Goal: Information Seeking & Learning: Learn about a topic

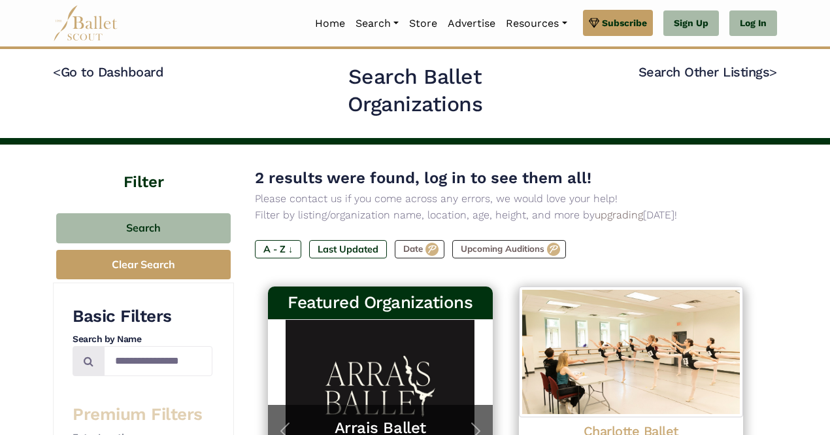
scroll to position [220, 0]
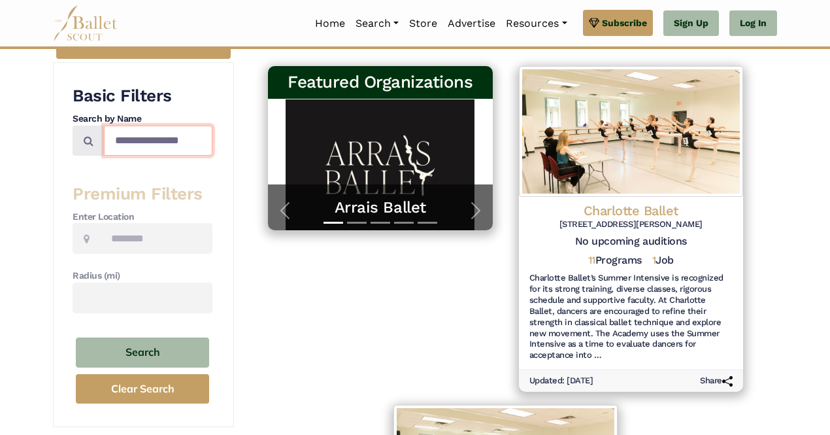
click at [139, 141] on input "**********" at bounding box center [158, 141] width 109 height 31
click at [156, 144] on input "**********" at bounding box center [158, 141] width 109 height 31
type input "**********"
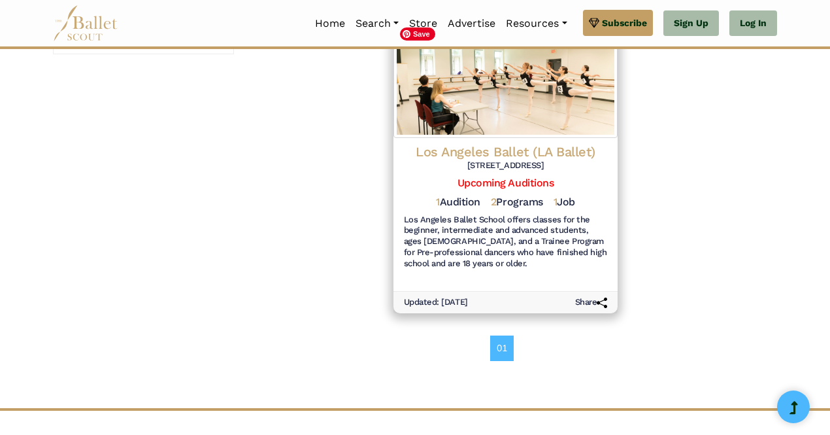
scroll to position [594, 0]
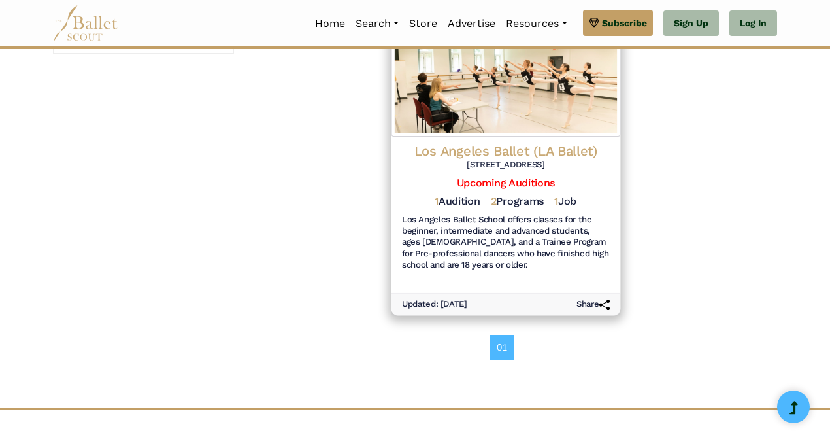
click at [492, 246] on h6 "Los Angeles Ballet School offers classes for the beginner, intermediate and adv…" at bounding box center [506, 242] width 208 height 56
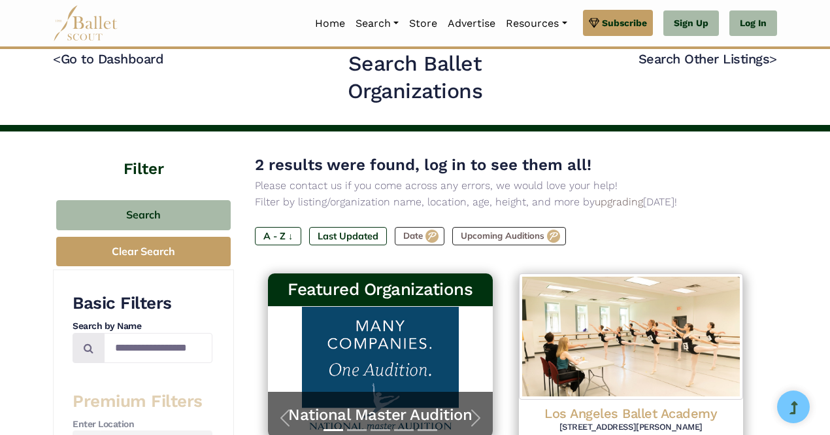
scroll to position [0, 0]
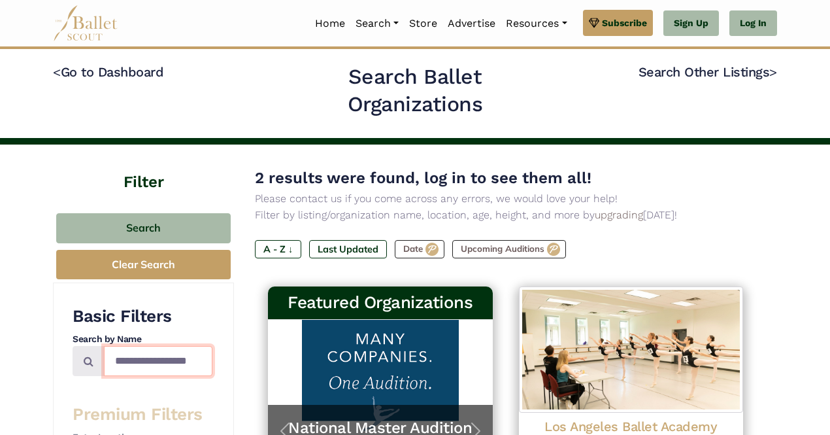
click at [152, 358] on input "**********" at bounding box center [158, 361] width 109 height 31
type input "**********"
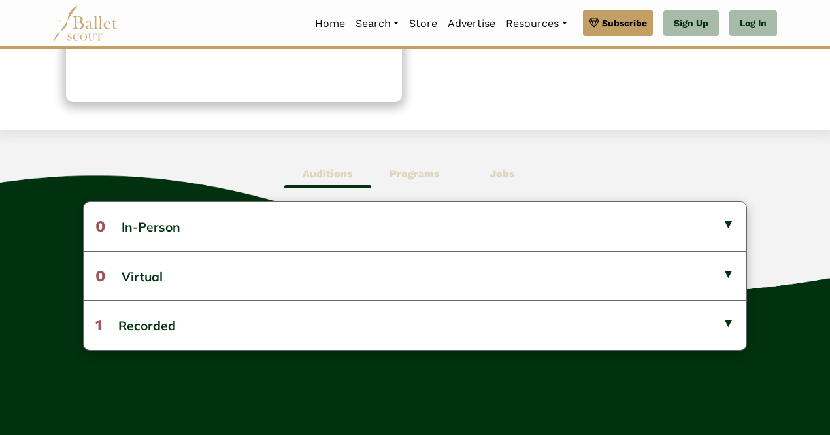
scroll to position [264, 0]
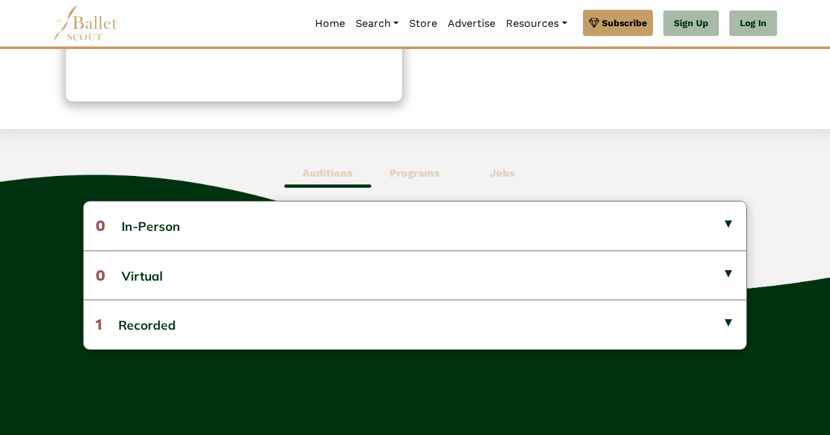
click at [407, 169] on b "Programs" at bounding box center [415, 173] width 50 height 12
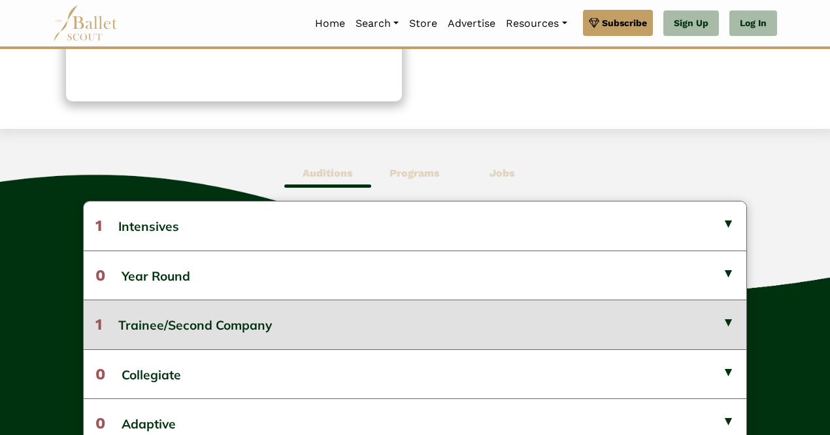
click at [302, 324] on button "1 Trainee/Second Company" at bounding box center [415, 323] width 663 height 49
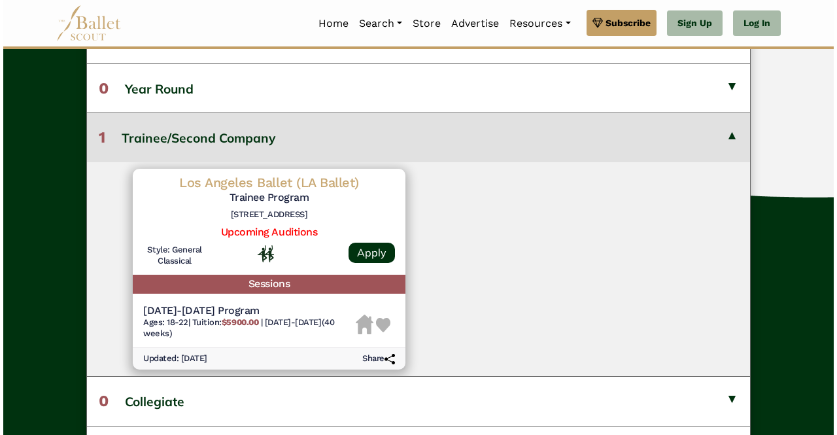
scroll to position [453, 0]
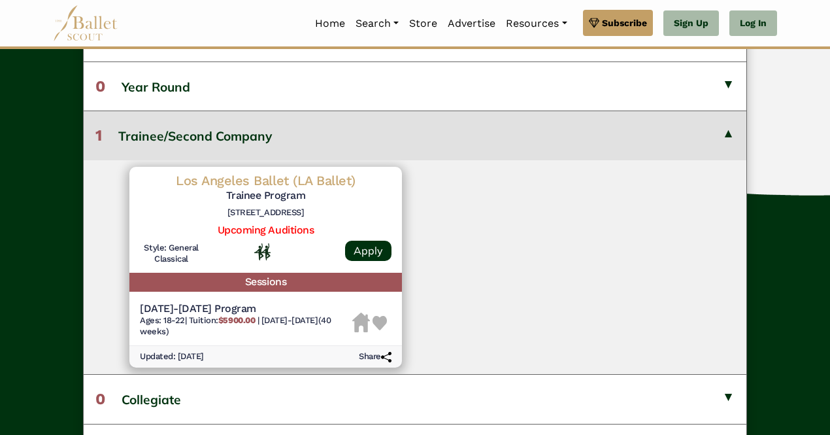
click at [303, 297] on div "[DATE]-[DATE] Program Ages: 18-22 | Tuition: $5900.00 | [DATE]-[DATE] (40 weeks)" at bounding box center [265, 321] width 273 height 49
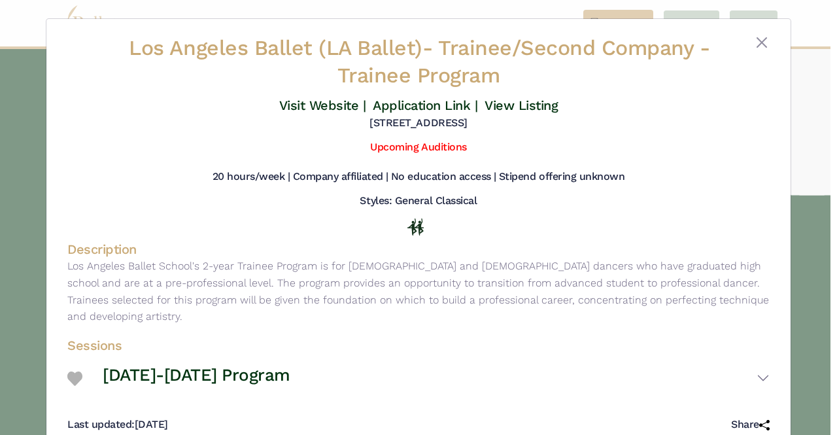
scroll to position [14, 0]
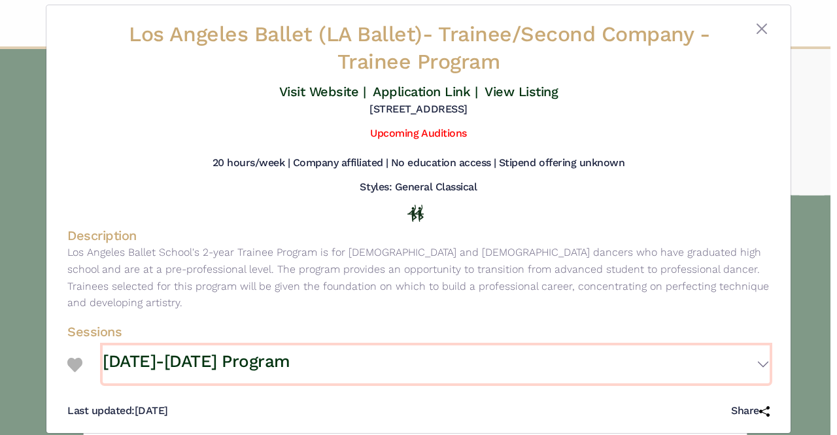
click at [275, 345] on button "[DATE]-[DATE] Program" at bounding box center [436, 364] width 667 height 38
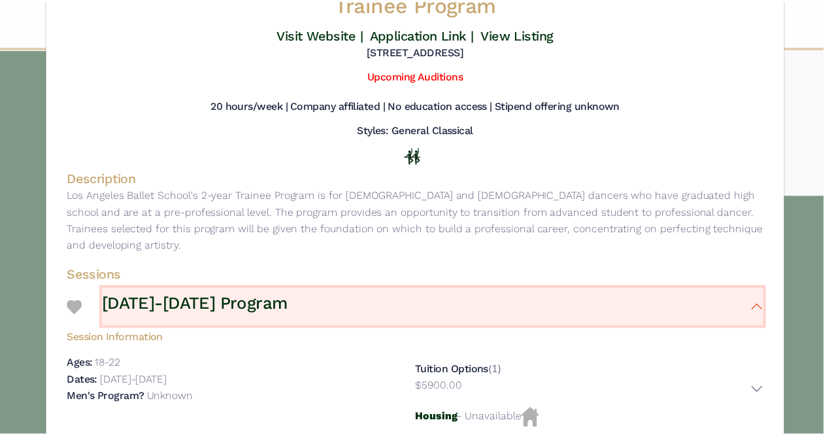
scroll to position [0, 0]
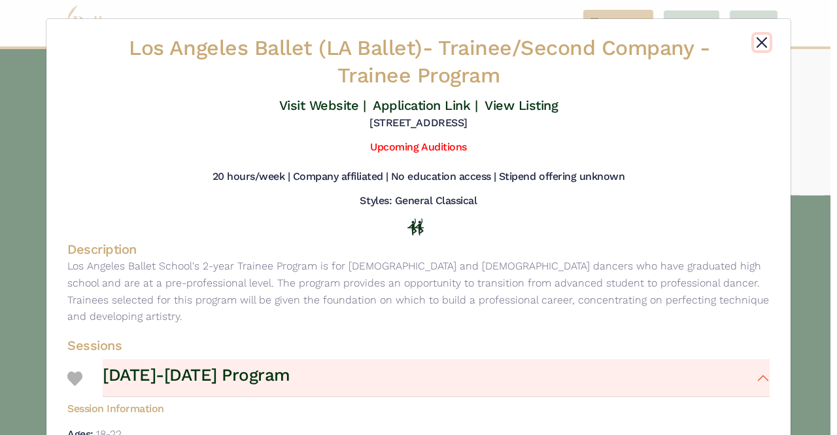
click at [758, 39] on button "Close" at bounding box center [762, 43] width 16 height 16
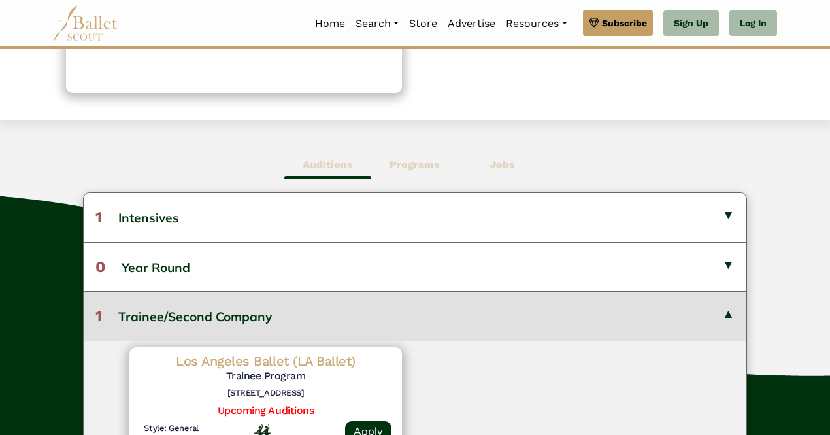
scroll to position [256, 0]
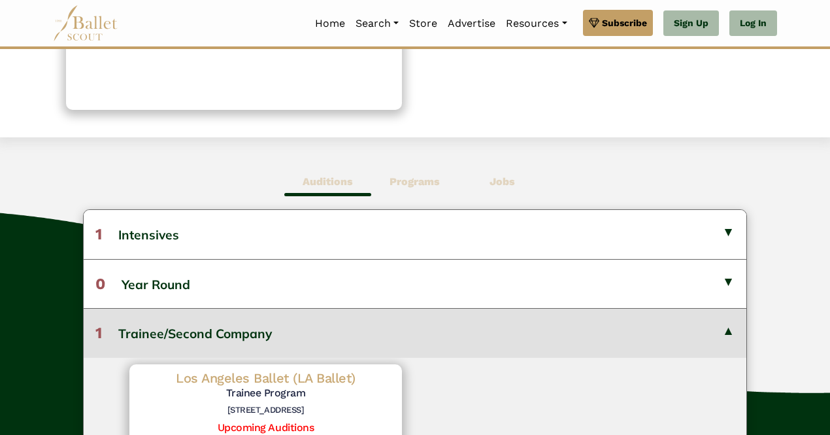
click at [505, 184] on b "Jobs" at bounding box center [502, 181] width 25 height 12
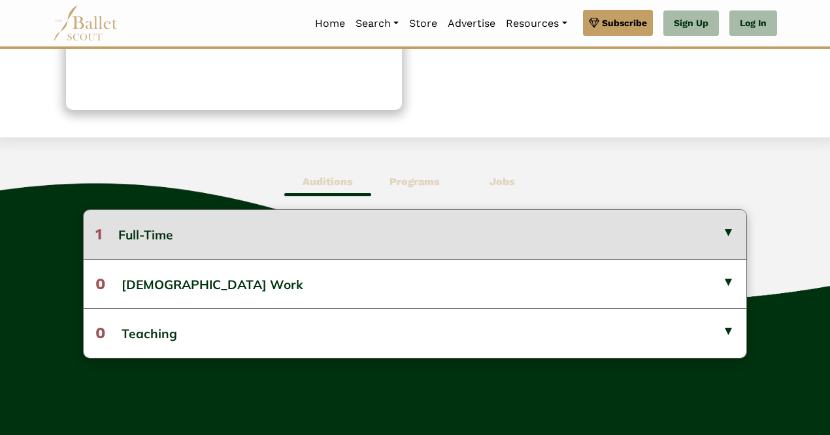
click at [262, 238] on button "1 Full-Time" at bounding box center [415, 234] width 663 height 48
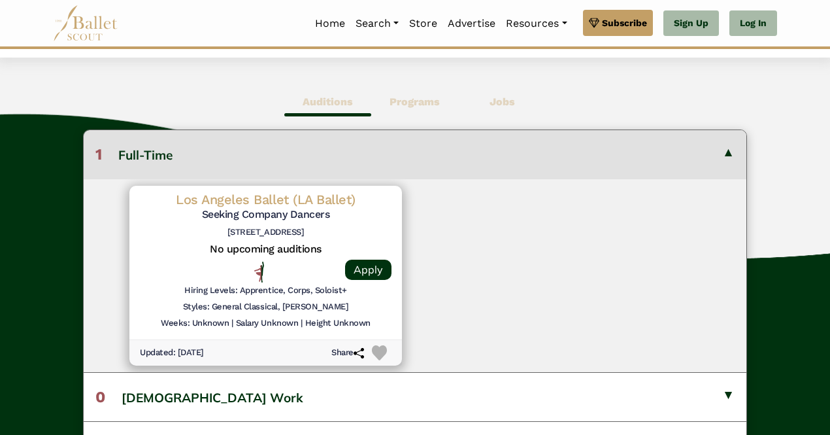
scroll to position [337, 0]
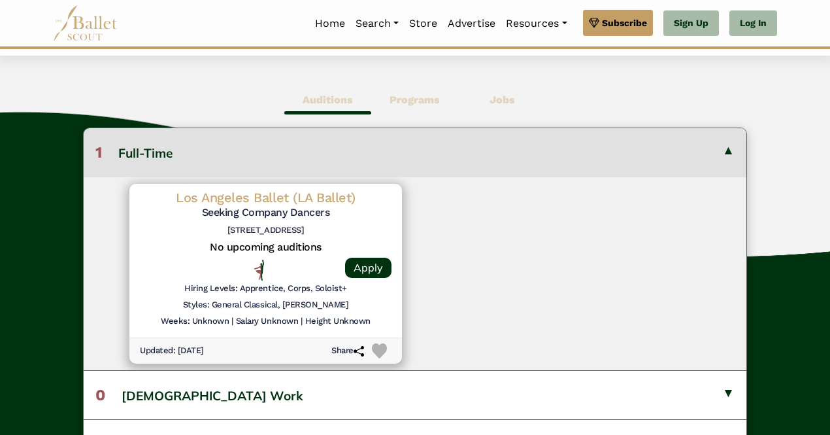
click at [184, 280] on div "Los Angeles Ballet (LA Ballet) Seeking Company Dancers 11755 Exposition Blvd, L…" at bounding box center [265, 261] width 273 height 154
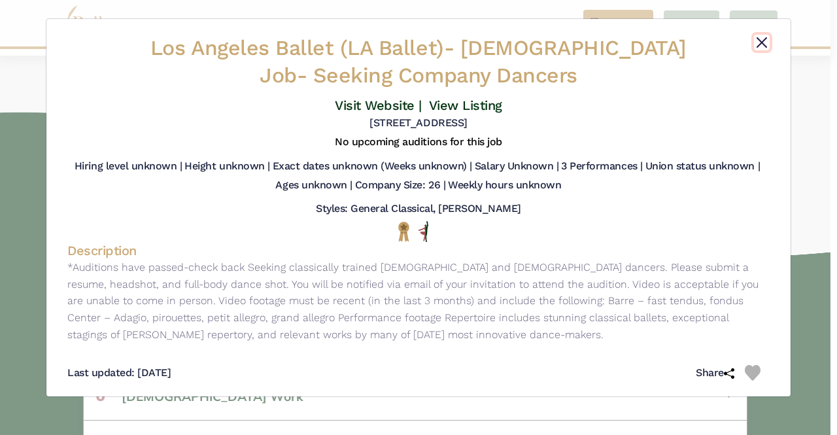
click at [762, 42] on button "Close" at bounding box center [762, 43] width 16 height 16
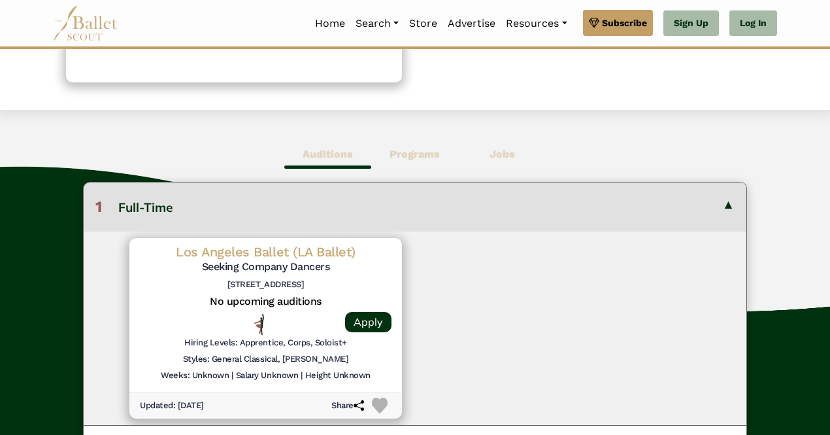
scroll to position [279, 0]
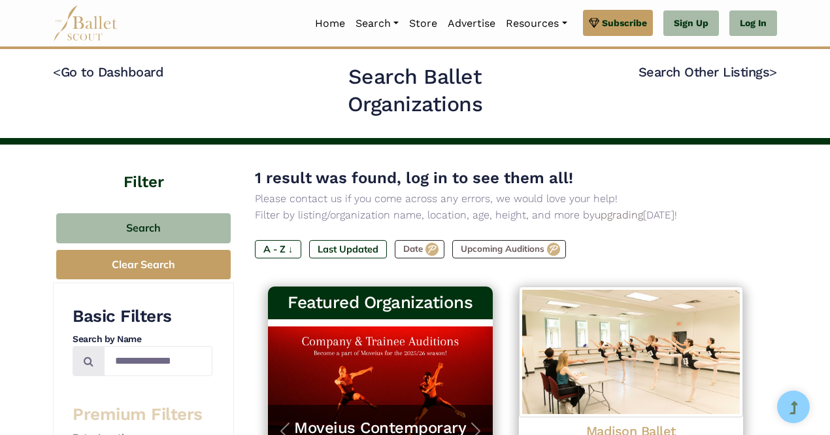
scroll to position [255, 0]
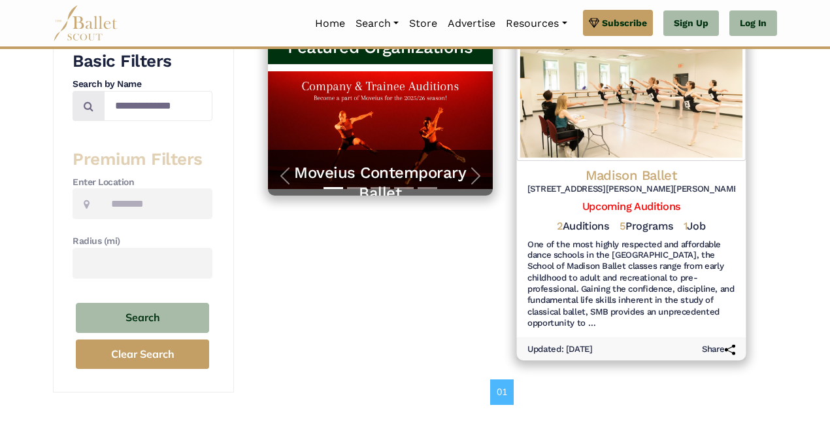
click at [665, 262] on h6 "One of the most highly respected and affordable dance schools in the Midwest, t…" at bounding box center [631, 284] width 208 height 90
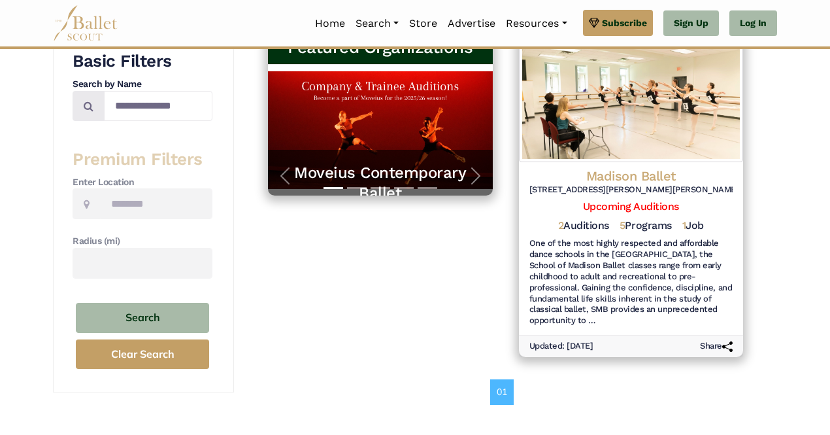
scroll to position [0, 0]
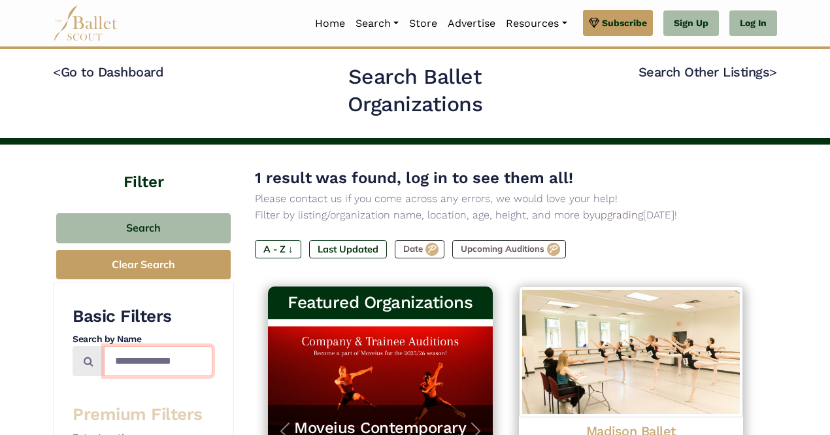
click at [190, 365] on input "**********" at bounding box center [158, 361] width 109 height 31
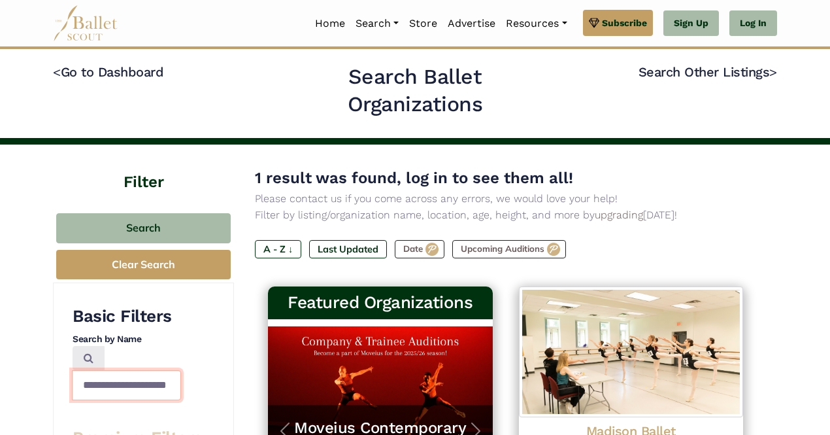
scroll to position [0, 16]
type input "**********"
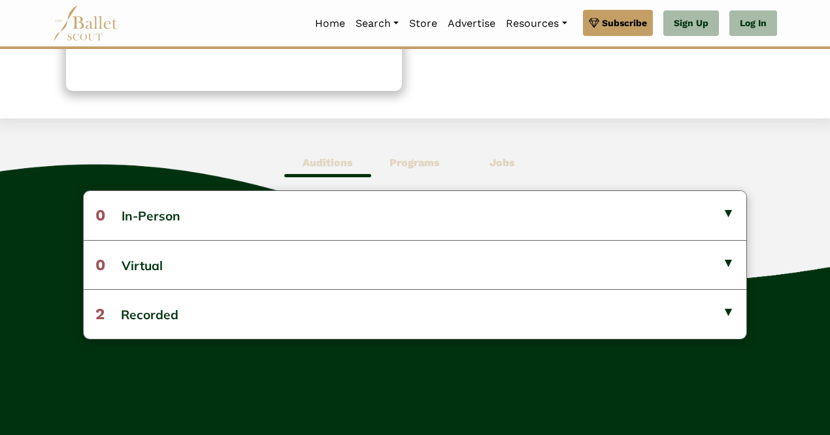
scroll to position [275, 0]
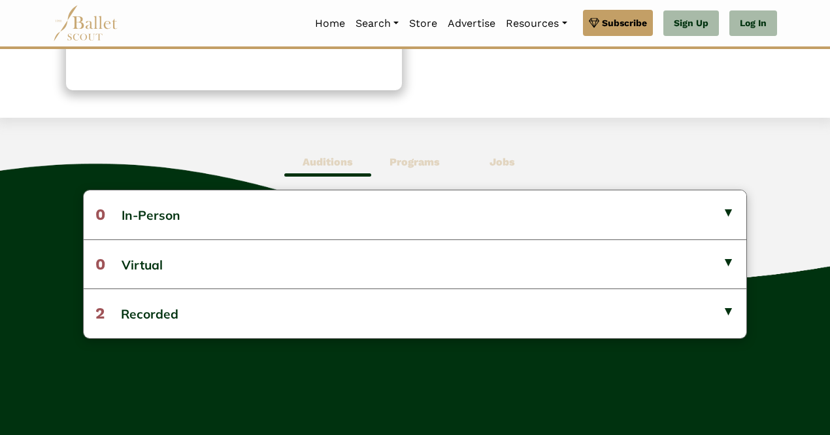
click at [414, 166] on b "Programs" at bounding box center [415, 162] width 50 height 12
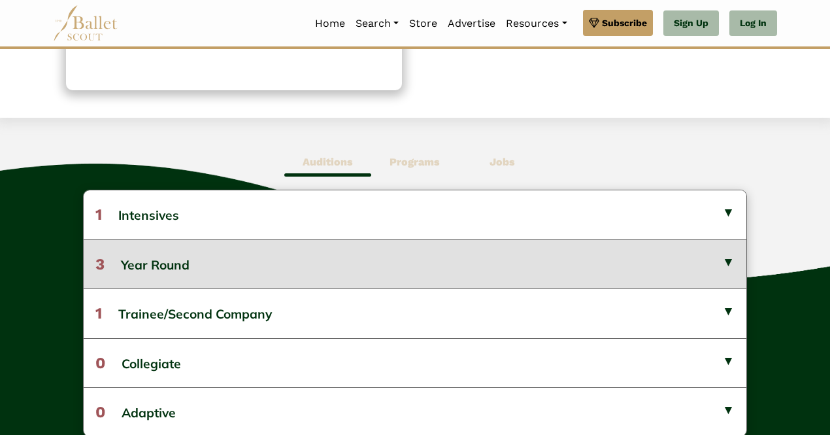
scroll to position [321, 0]
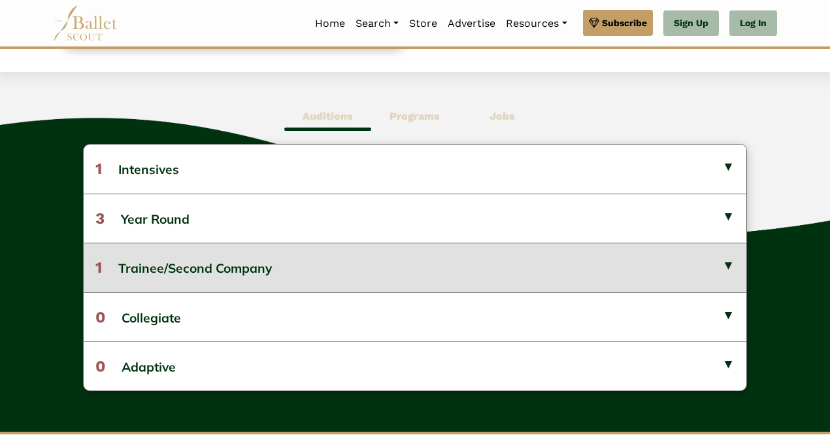
click at [277, 273] on button "1 Trainee/Second Company" at bounding box center [415, 267] width 663 height 49
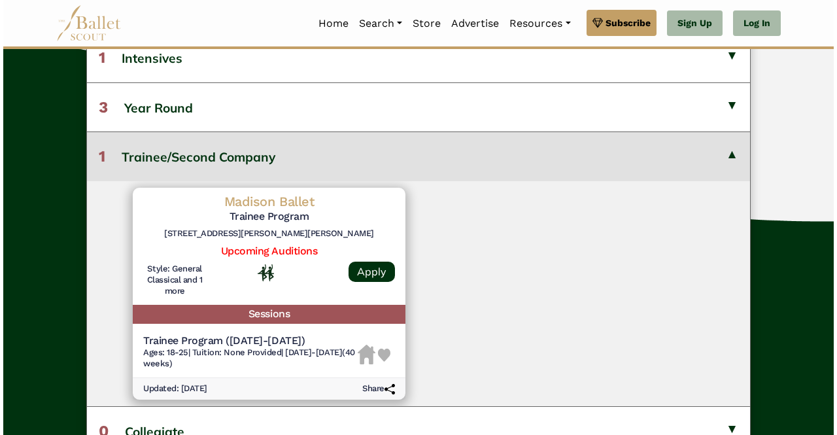
scroll to position [453, 0]
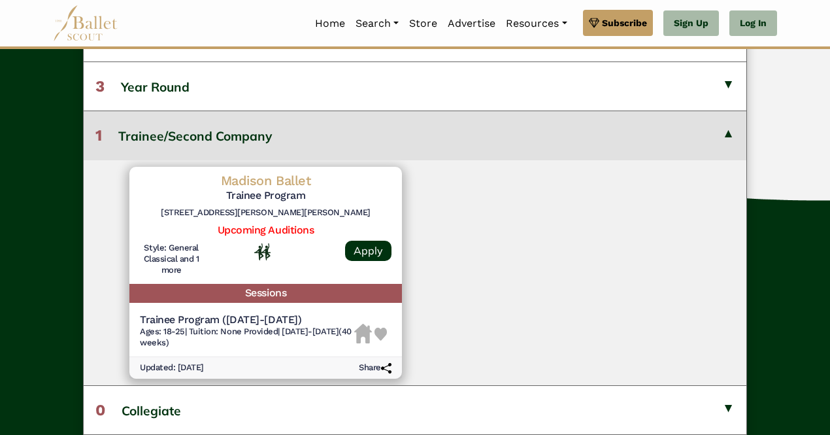
click at [218, 267] on div at bounding box center [266, 262] width 126 height 39
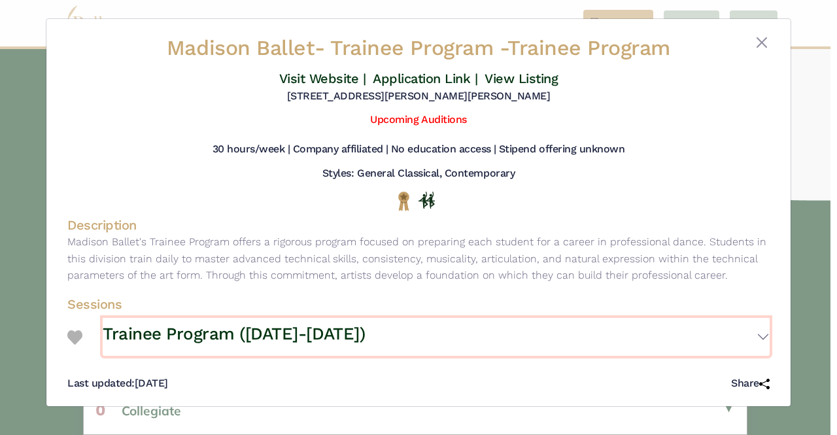
click at [279, 340] on h3 "Trainee Program ([DATE]-[DATE])" at bounding box center [234, 334] width 262 height 22
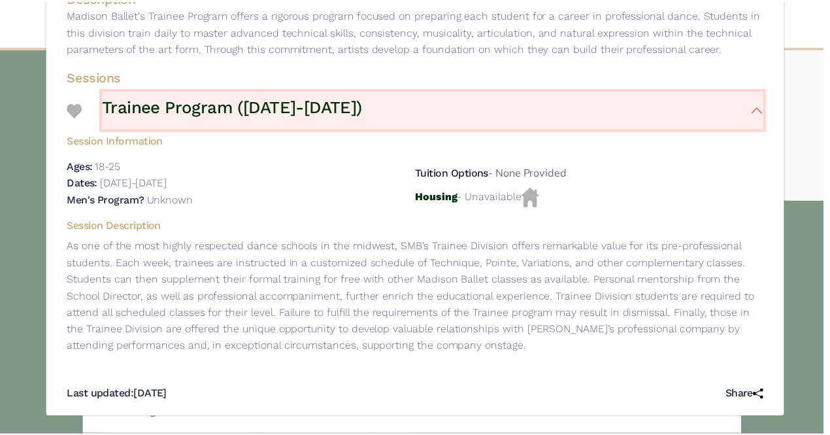
scroll to position [0, 0]
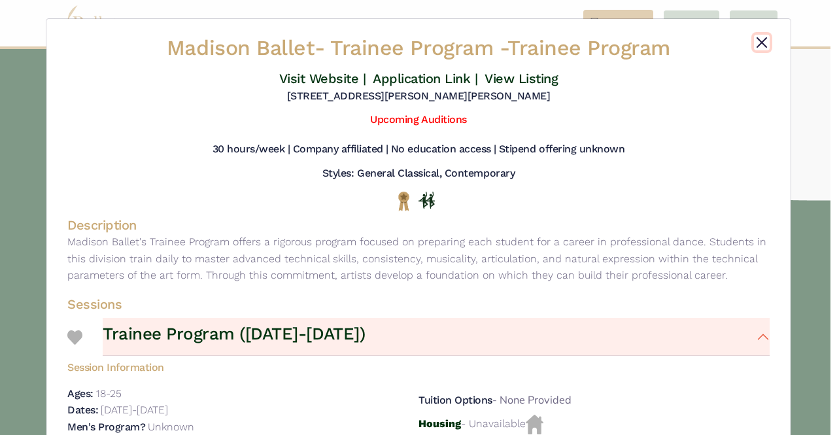
click at [758, 39] on button "Close" at bounding box center [762, 43] width 16 height 16
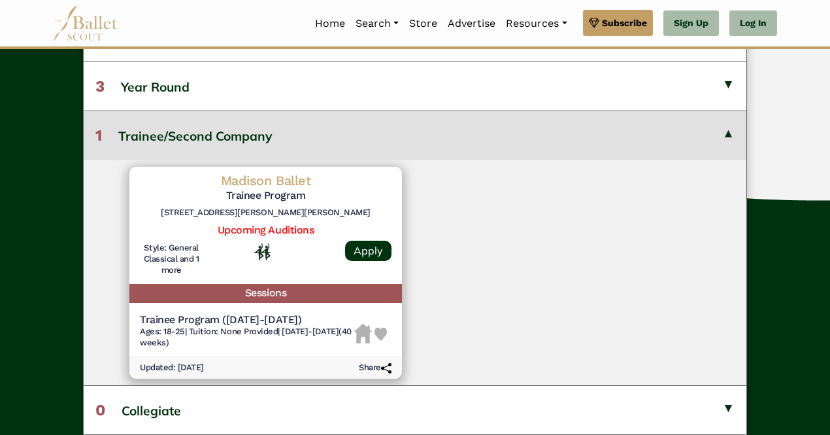
click at [545, 142] on button "1 Trainee/Second Company" at bounding box center [415, 134] width 663 height 49
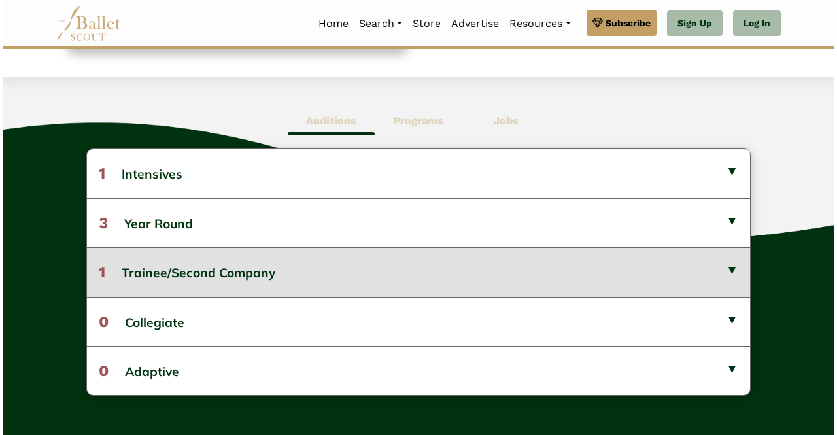
scroll to position [315, 0]
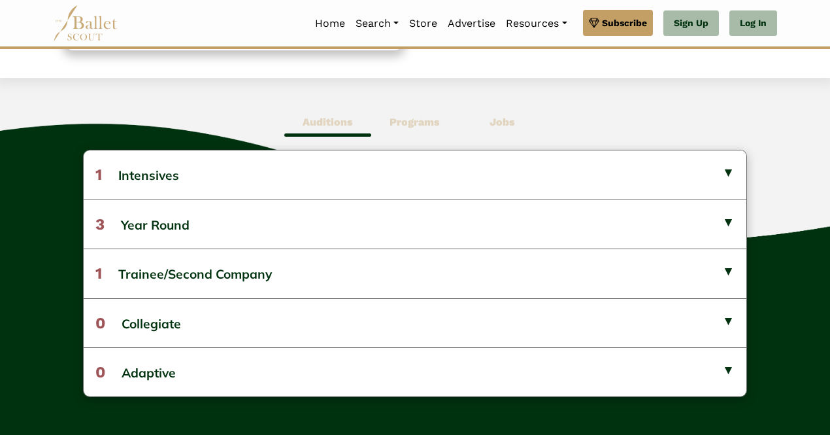
click at [505, 128] on span "Jobs" at bounding box center [502, 122] width 87 height 30
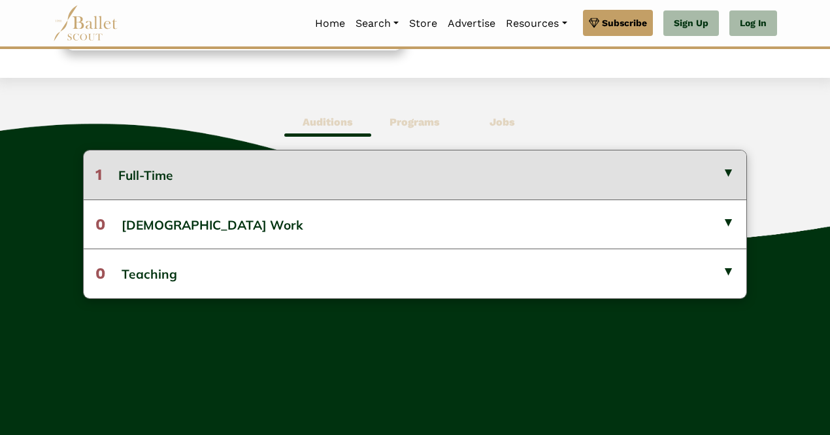
click at [328, 192] on button "1 Full-Time" at bounding box center [415, 174] width 663 height 48
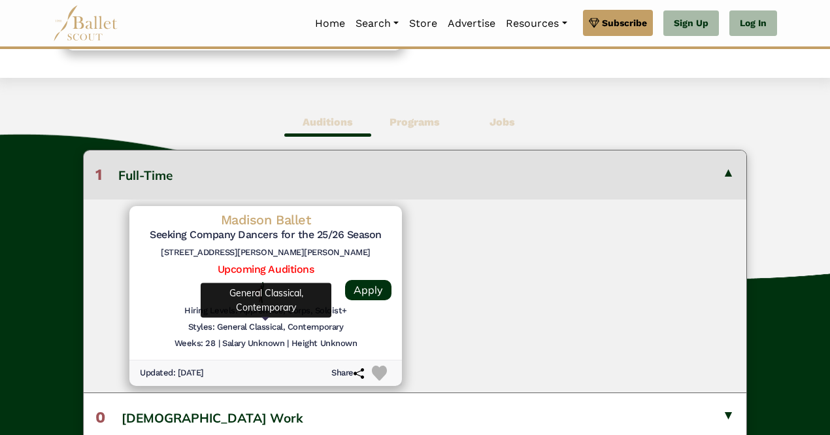
click at [269, 326] on h6 "Styles: General Classical, Contemporary" at bounding box center [265, 327] width 155 height 11
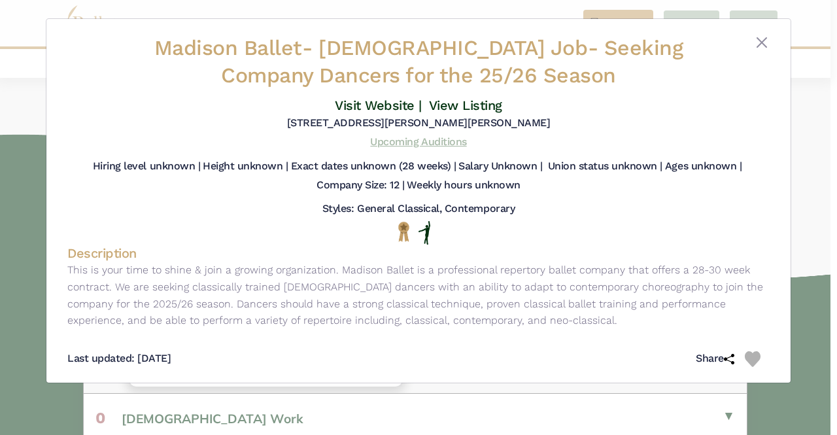
click at [427, 142] on link "Upcoming Auditions" at bounding box center [418, 141] width 96 height 12
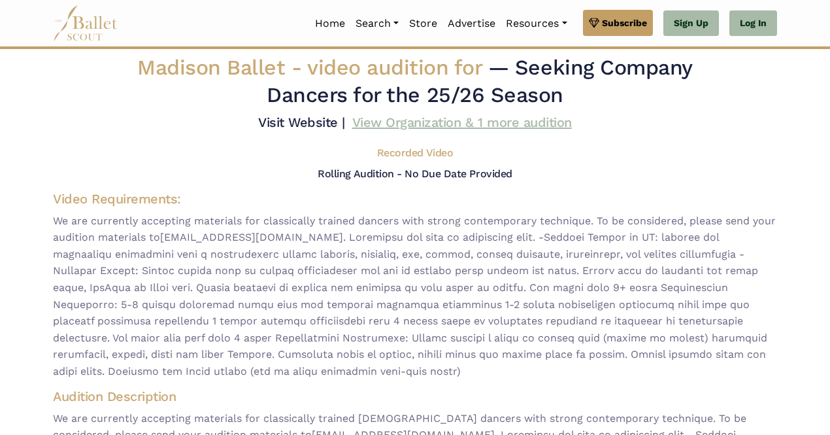
click at [504, 126] on link "View Organization & 1 more audition" at bounding box center [462, 122] width 220 height 16
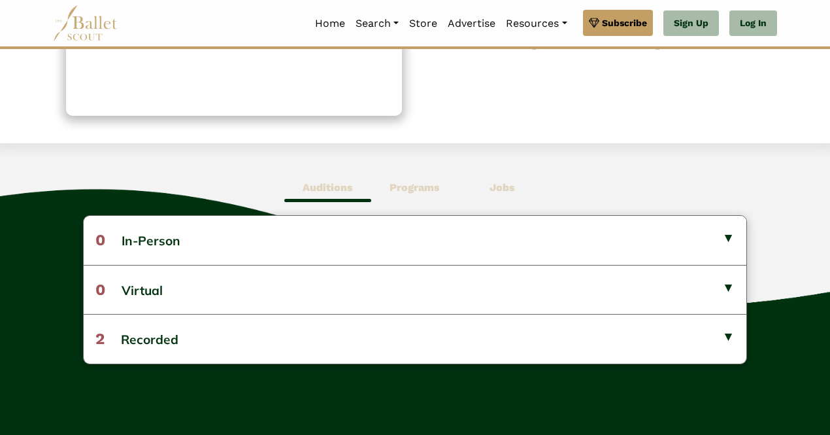
scroll to position [250, 0]
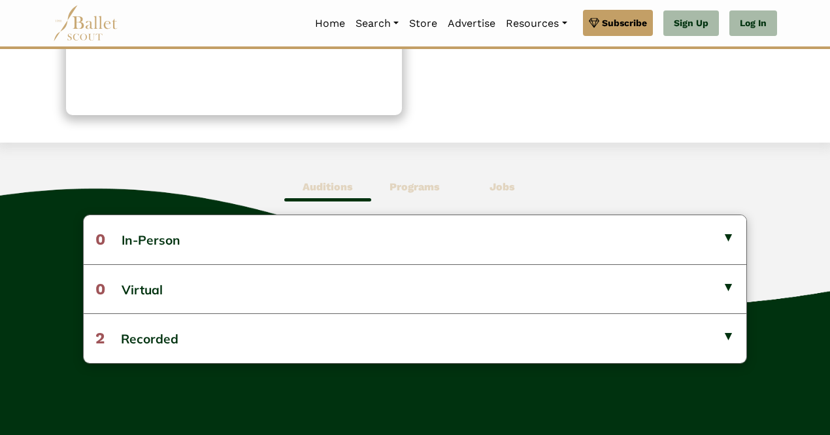
click at [409, 189] on b "Programs" at bounding box center [415, 186] width 50 height 12
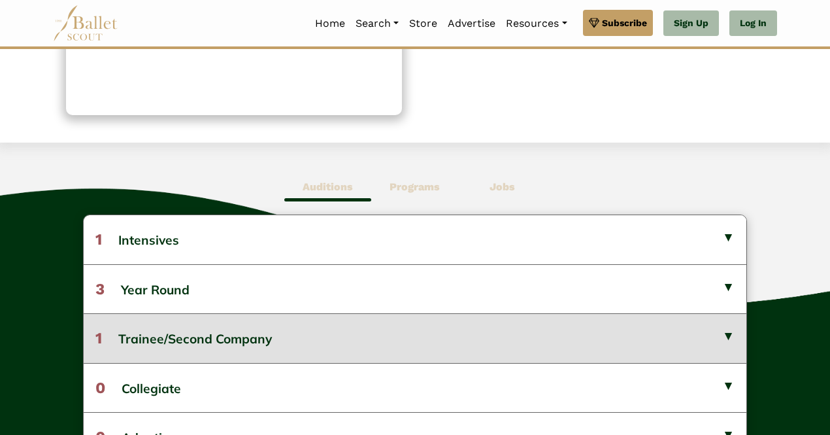
click at [288, 324] on button "1 Trainee/Second Company" at bounding box center [415, 337] width 663 height 49
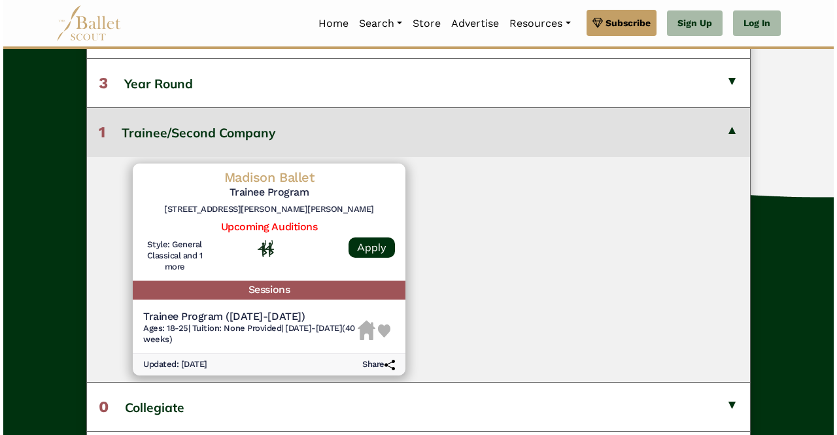
scroll to position [470, 0]
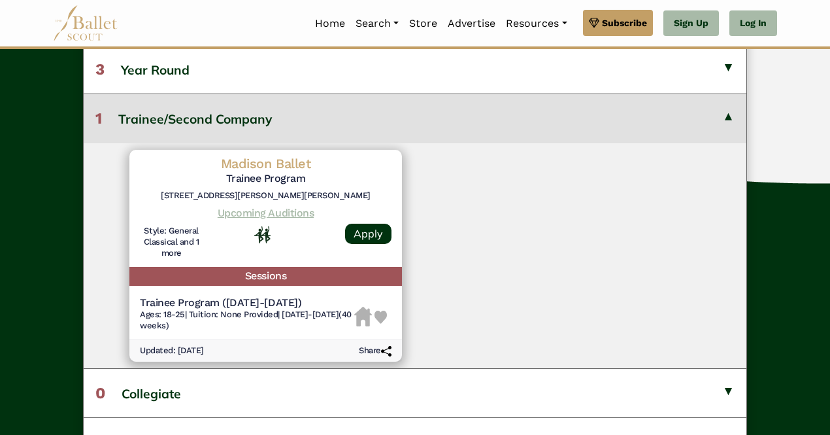
click at [280, 210] on link "Upcoming Auditions" at bounding box center [266, 213] width 96 height 12
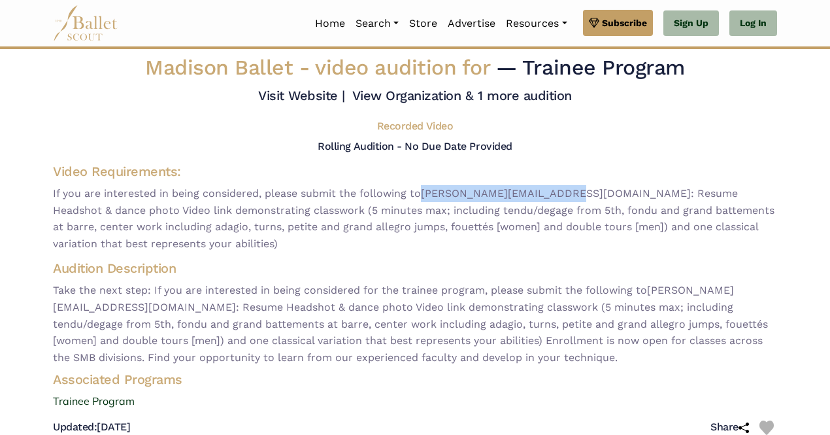
drag, startPoint x: 426, startPoint y: 193, endPoint x: 561, endPoint y: 188, distance: 135.4
click at [561, 188] on span "If you are interested in being considered, please submit the following to [PERS…" at bounding box center [415, 218] width 724 height 67
copy span "[PERSON_NAME][EMAIL_ADDRESS][DOMAIN_NAME]"
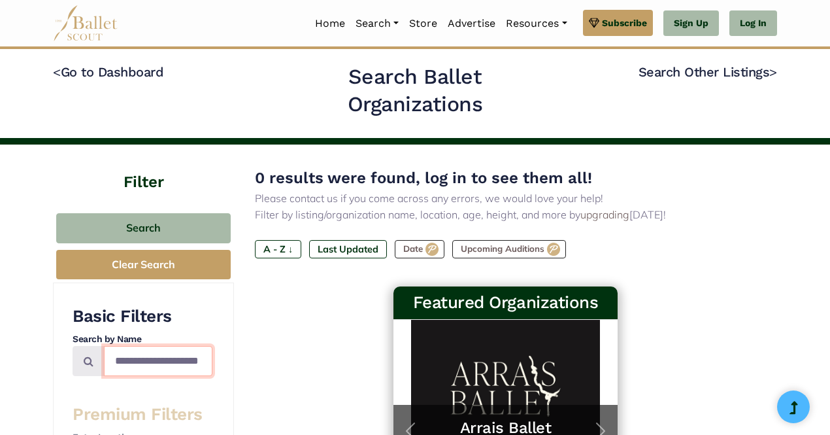
click at [166, 360] on input "**********" at bounding box center [158, 361] width 109 height 31
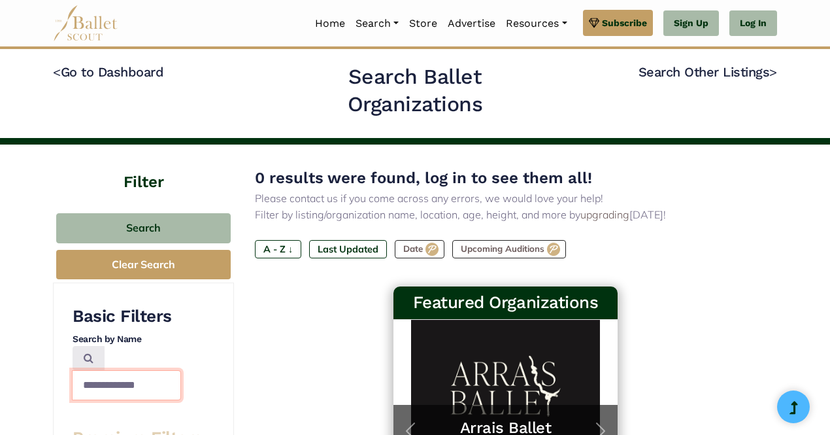
type input "**********"
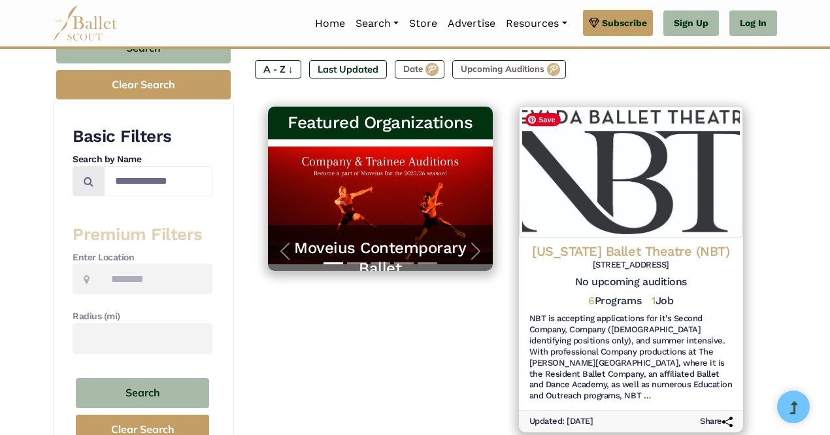
scroll to position [185, 0]
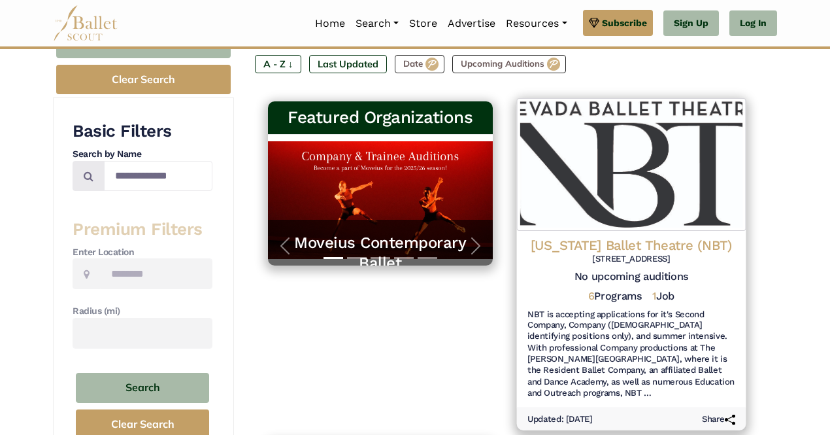
click at [575, 363] on h6 "NBT is accepting applications for it's Second Company, Company ([DEMOGRAPHIC_DA…" at bounding box center [631, 354] width 208 height 90
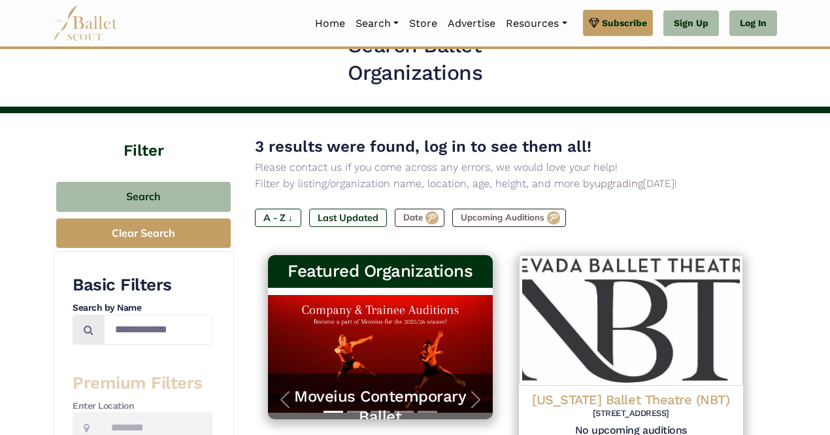
scroll to position [31, 0]
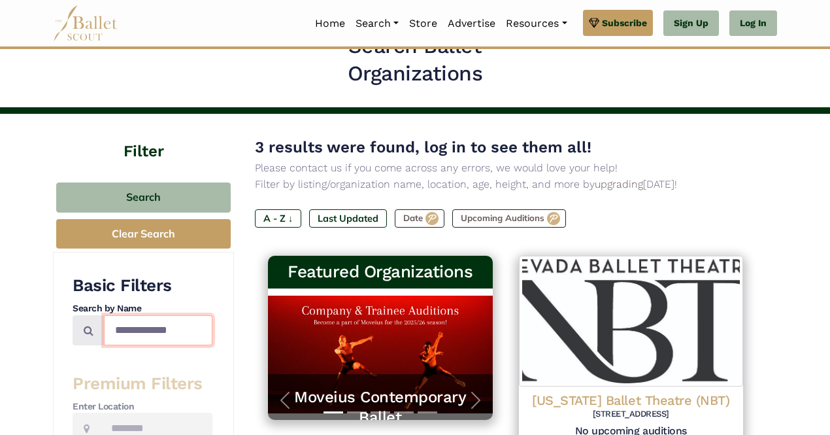
click at [182, 332] on input "**********" at bounding box center [158, 330] width 109 height 31
drag, startPoint x: 182, startPoint y: 332, endPoint x: 146, endPoint y: 333, distance: 36.0
click at [146, 333] on input "**********" at bounding box center [158, 330] width 109 height 31
click at [192, 331] on input "**********" at bounding box center [158, 330] width 109 height 31
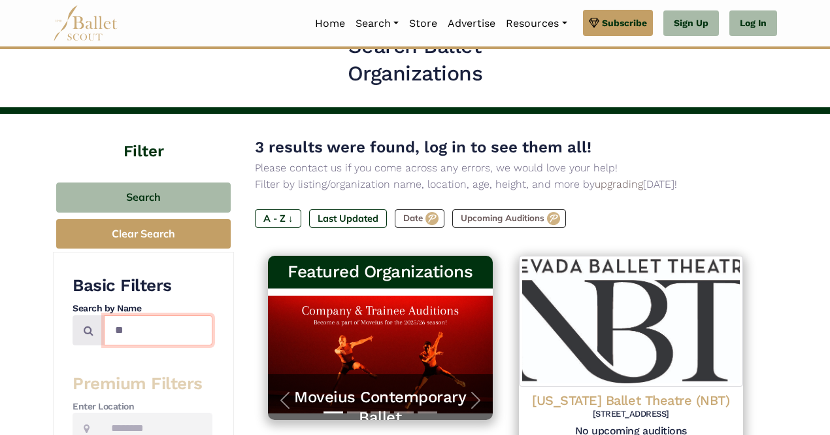
type input "*"
type input "**********"
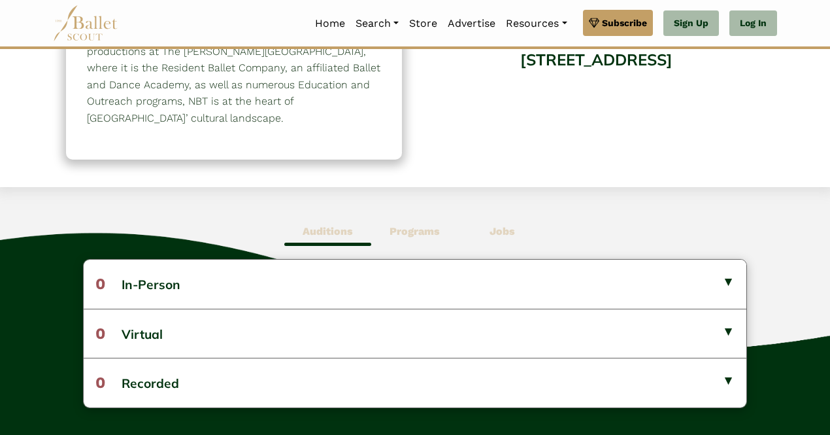
scroll to position [296, 0]
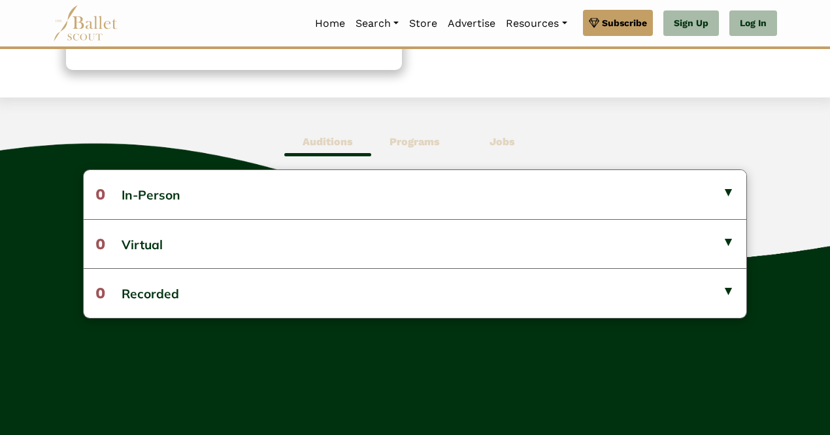
click at [407, 144] on b "Programs" at bounding box center [415, 141] width 50 height 12
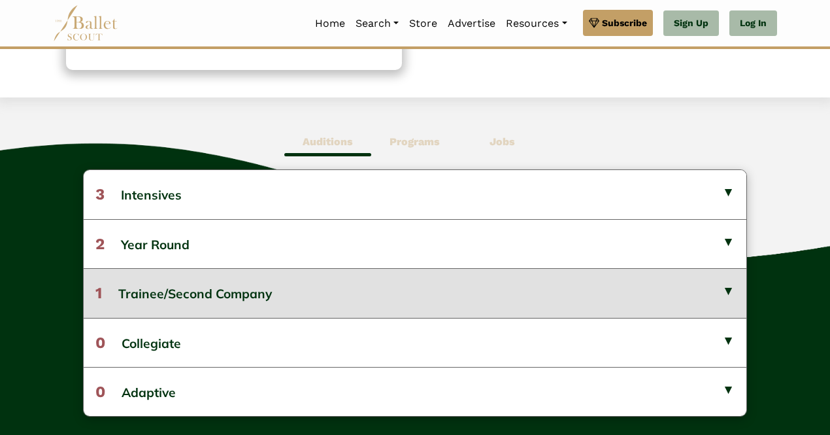
click at [252, 291] on button "1 Trainee/Second Company" at bounding box center [415, 292] width 663 height 49
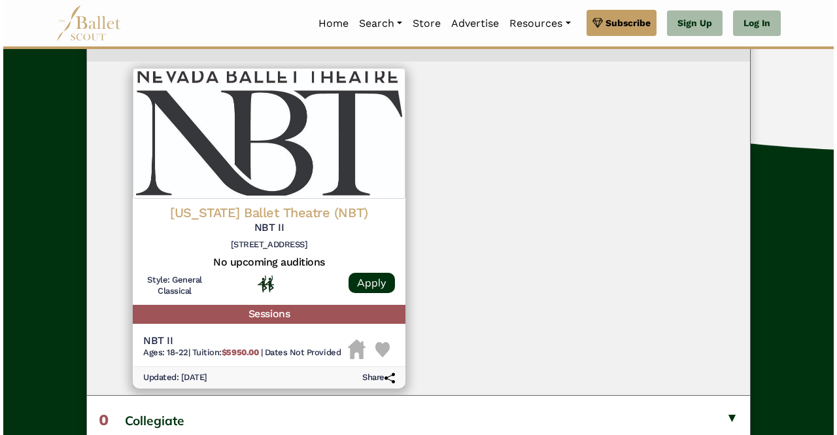
scroll to position [552, 0]
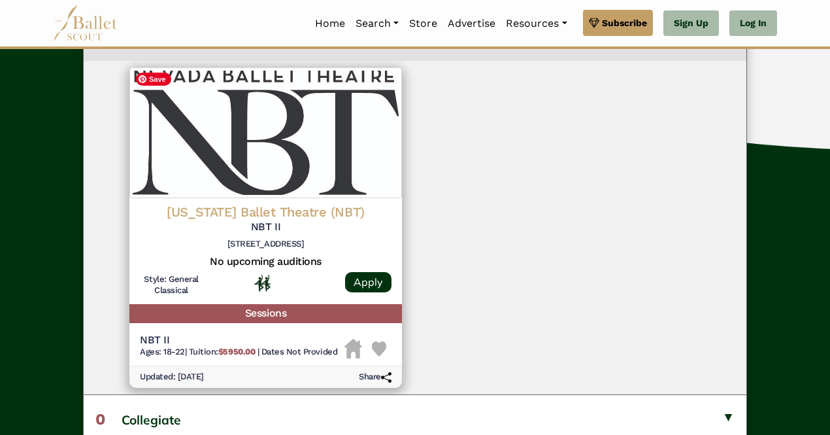
click at [286, 161] on img at bounding box center [265, 132] width 273 height 131
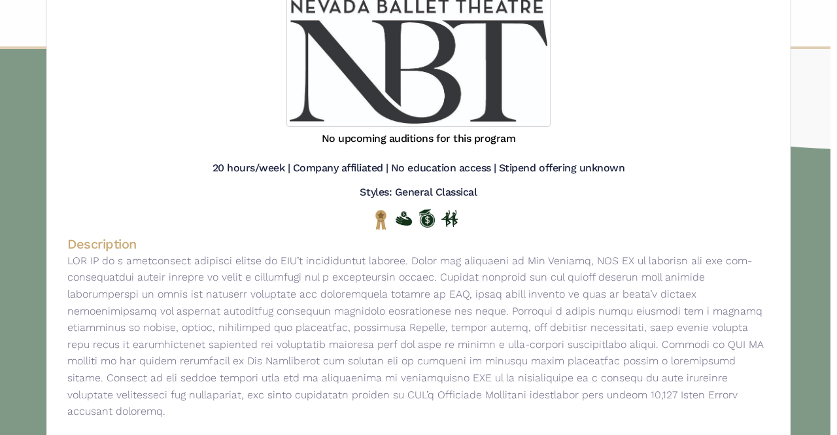
scroll to position [220, 0]
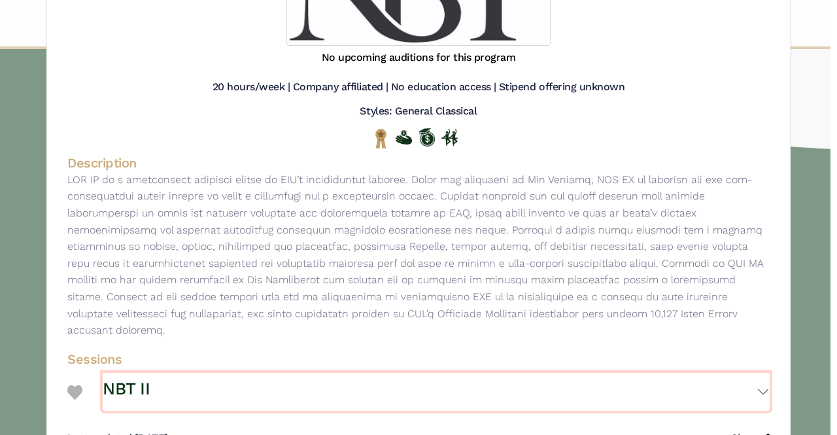
click at [174, 373] on button "NBT II" at bounding box center [436, 392] width 667 height 38
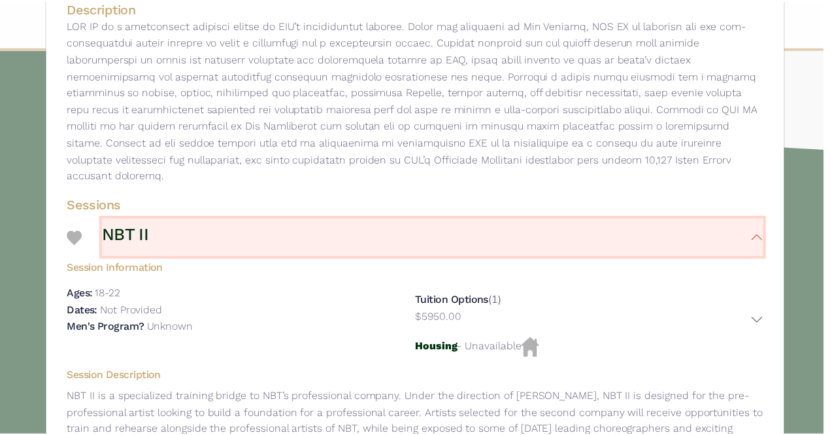
scroll to position [0, 0]
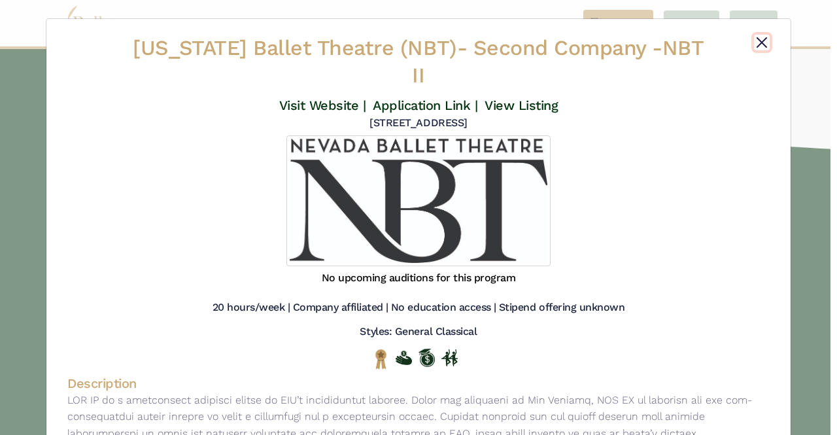
click at [756, 45] on button "Close" at bounding box center [762, 43] width 16 height 16
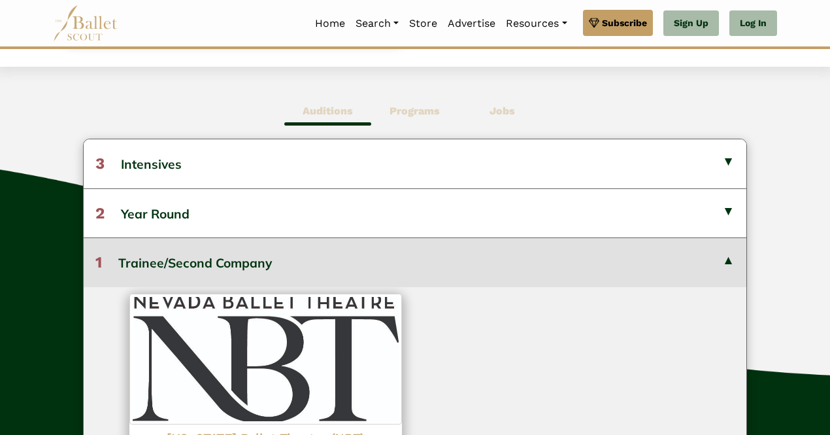
scroll to position [326, 0]
click at [494, 108] on b "Jobs" at bounding box center [502, 111] width 25 height 12
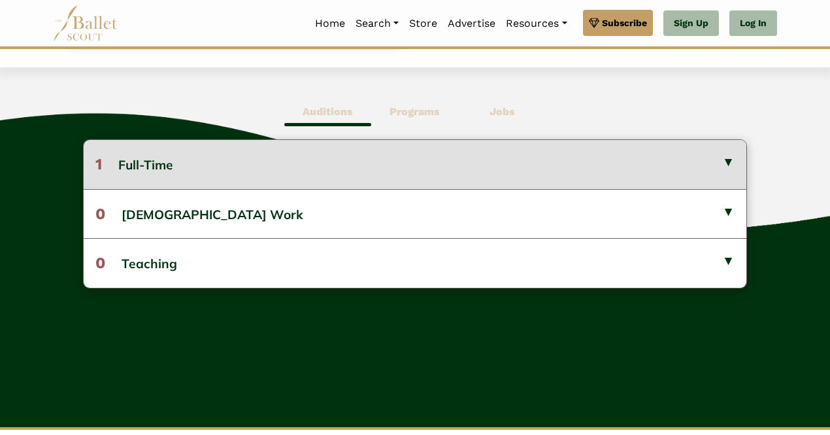
click at [276, 165] on button "1 Full-Time" at bounding box center [415, 164] width 663 height 48
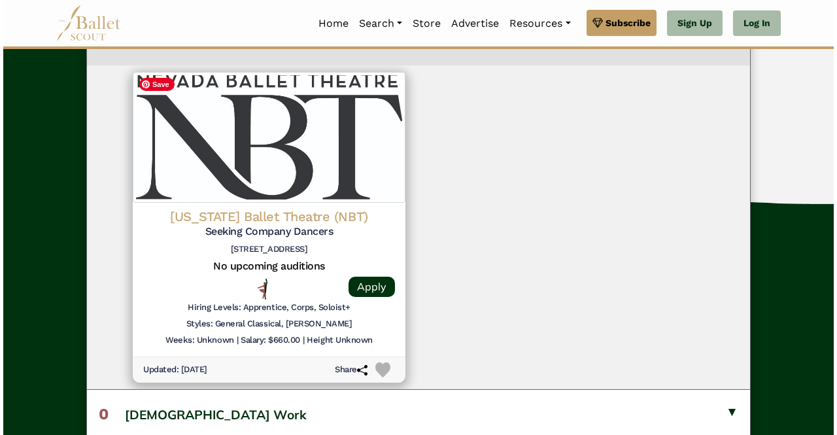
scroll to position [450, 0]
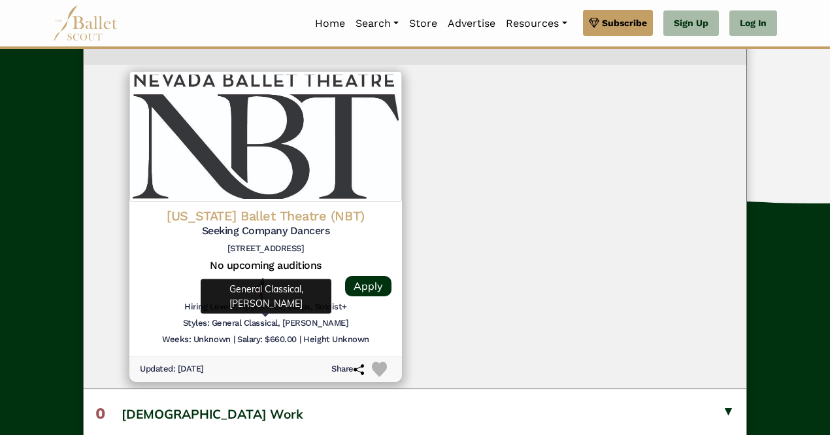
drag, startPoint x: 259, startPoint y: 324, endPoint x: 161, endPoint y: 289, distance: 104.2
click at [161, 289] on div at bounding box center [171, 288] width 63 height 21
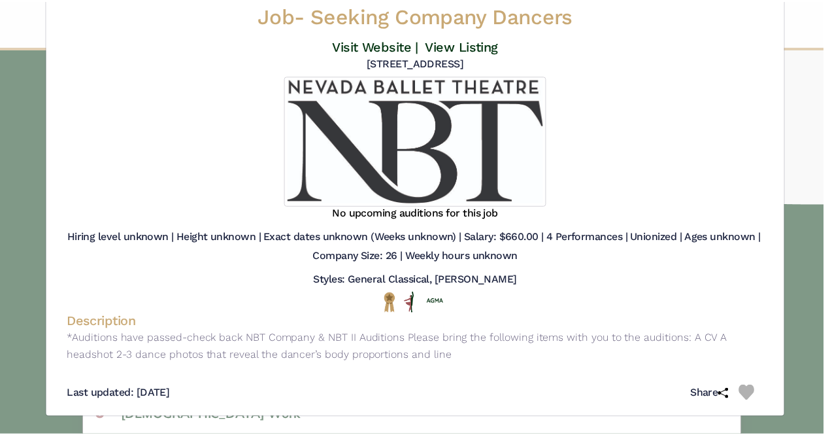
scroll to position [0, 0]
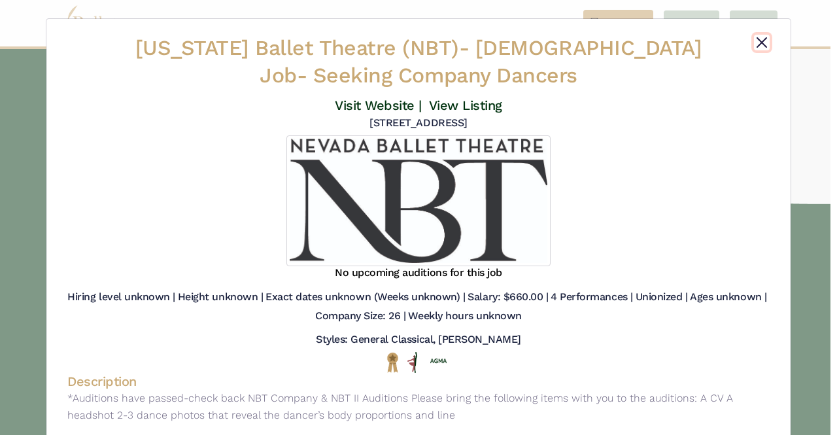
click at [760, 41] on button "Close" at bounding box center [762, 43] width 16 height 16
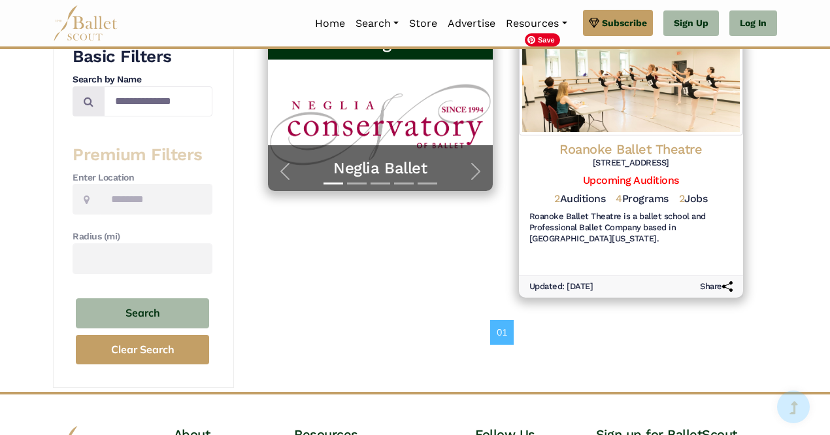
scroll to position [260, 0]
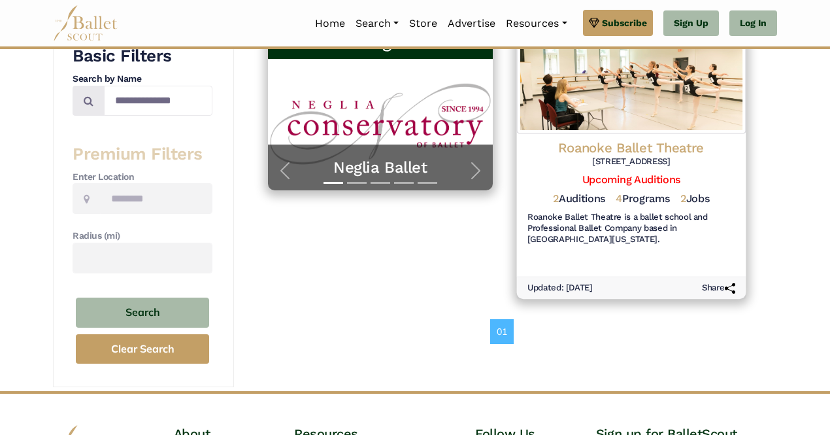
click at [662, 235] on h6 "Roanoke Ballet Theatre is a ballet school and Professional Ballet Company based…" at bounding box center [631, 229] width 208 height 34
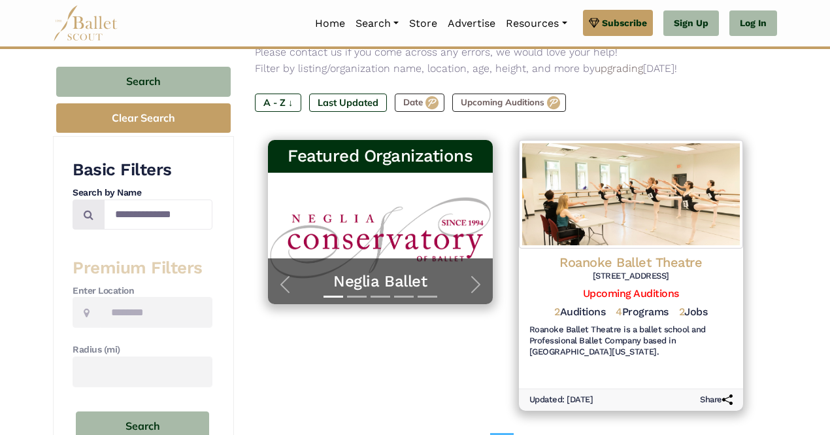
scroll to position [143, 0]
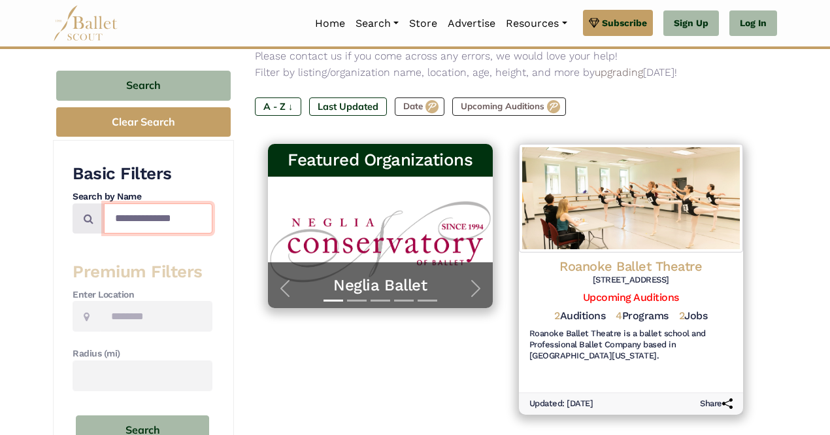
click at [154, 222] on input "**********" at bounding box center [158, 218] width 109 height 31
type input "**********"
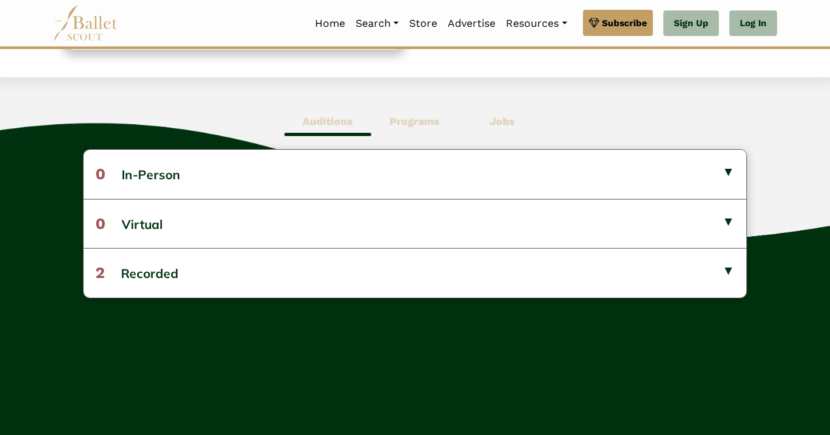
scroll to position [316, 0]
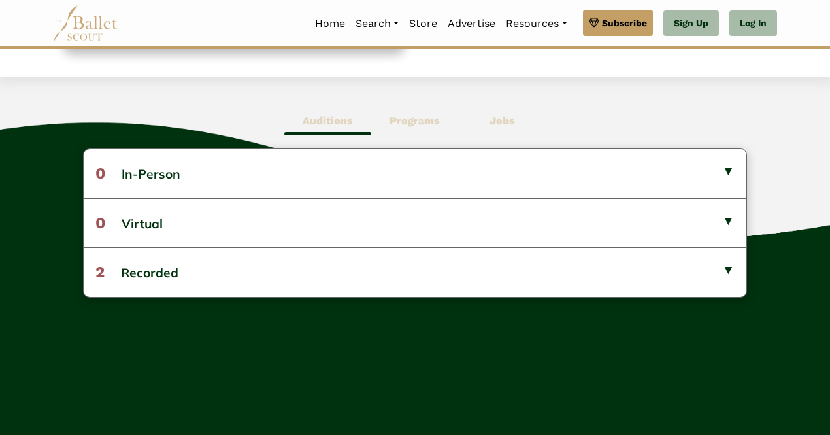
click at [422, 121] on b "Programs" at bounding box center [415, 120] width 50 height 12
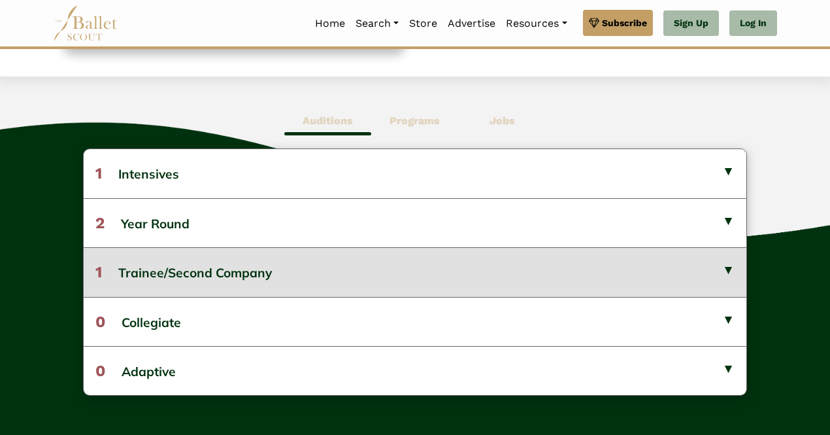
click at [258, 267] on button "1 Trainee/Second Company" at bounding box center [415, 271] width 663 height 49
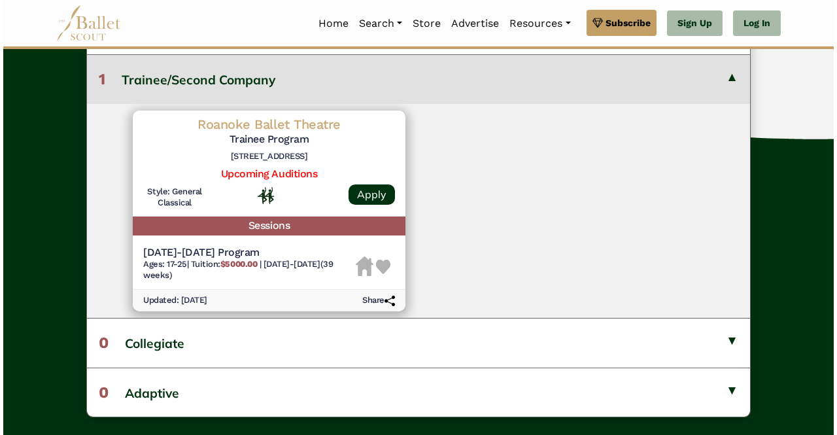
scroll to position [510, 0]
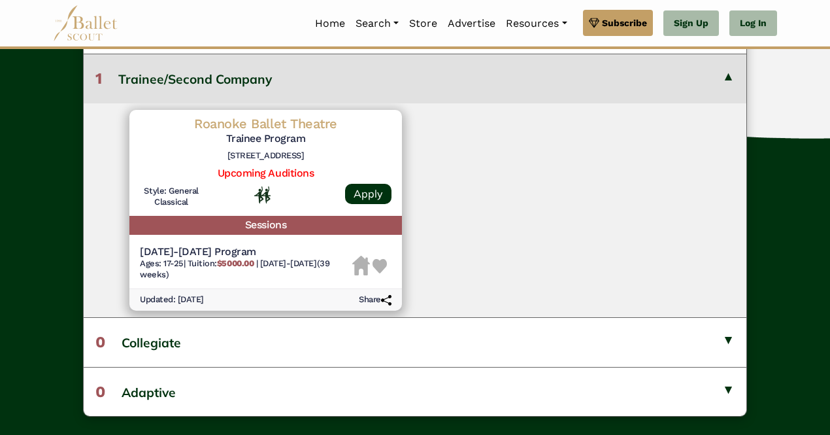
click at [213, 210] on div at bounding box center [266, 199] width 126 height 27
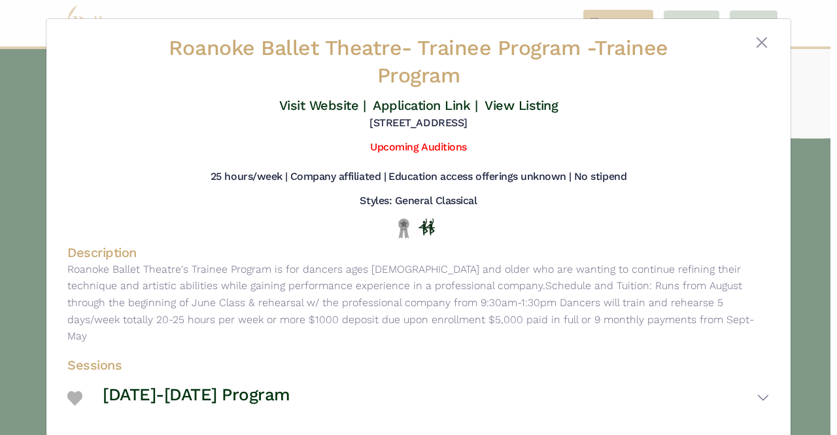
scroll to position [33, 0]
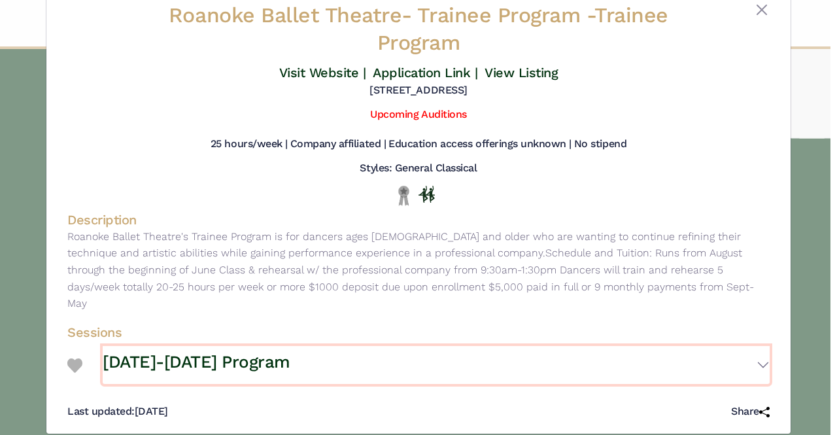
click at [222, 351] on h3 "[DATE]-[DATE] Program" at bounding box center [197, 362] width 188 height 22
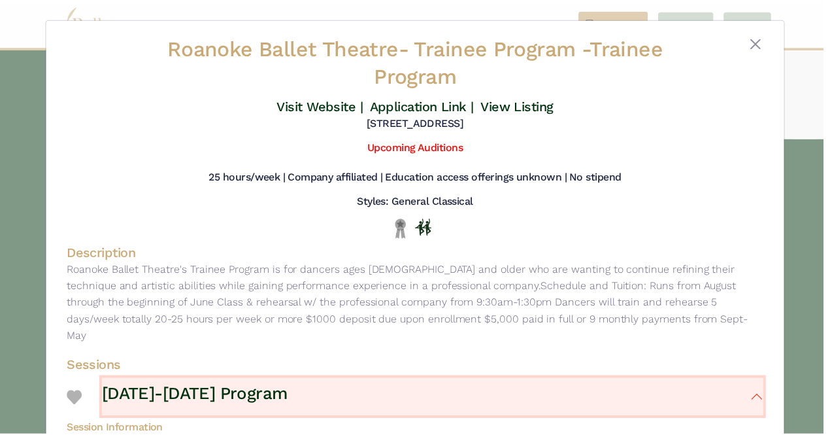
scroll to position [0, 0]
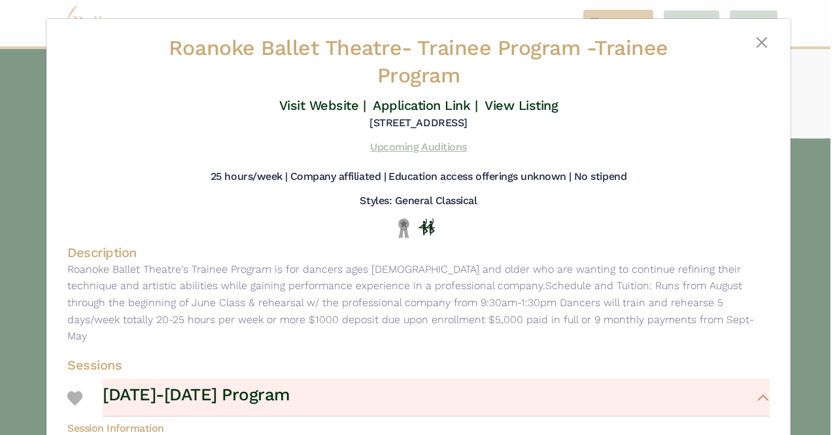
click at [434, 146] on link "Upcoming Auditions" at bounding box center [418, 147] width 96 height 12
click at [760, 45] on button "Close" at bounding box center [762, 43] width 16 height 16
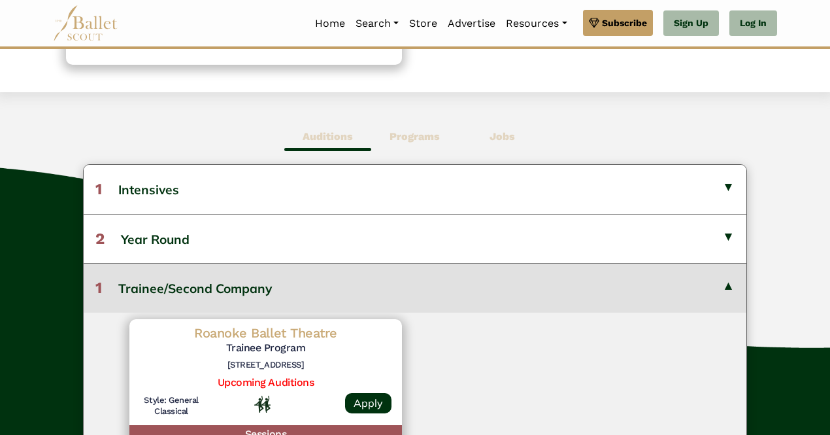
scroll to position [297, 0]
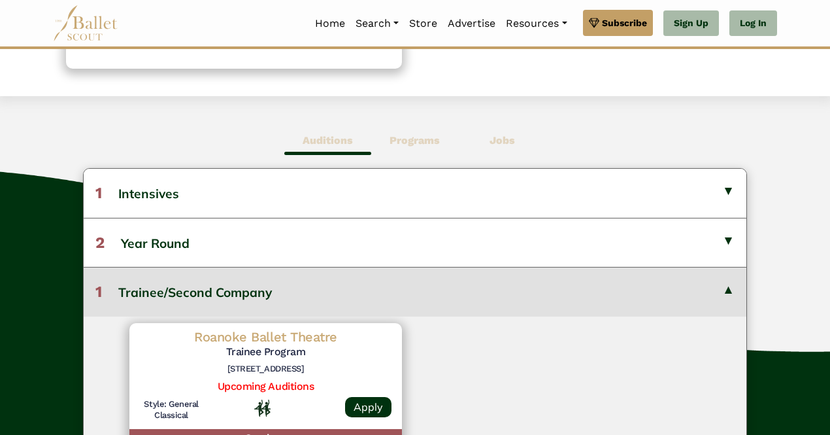
click at [501, 148] on span "Jobs" at bounding box center [502, 141] width 87 height 30
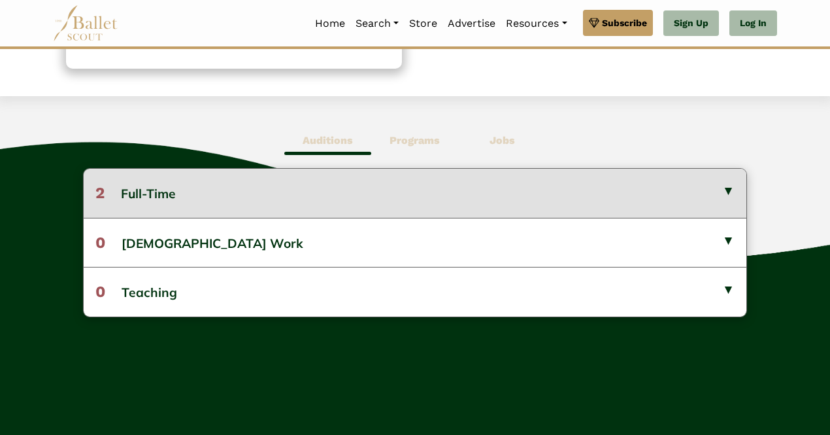
click at [254, 188] on button "2 Full-Time" at bounding box center [415, 193] width 663 height 48
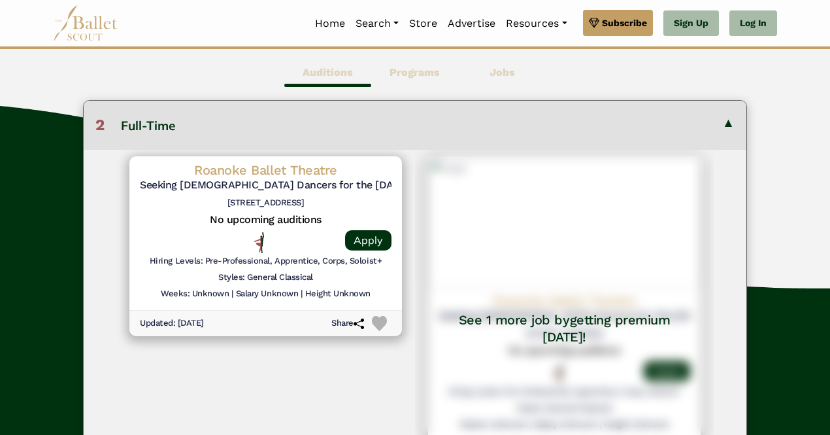
scroll to position [361, 0]
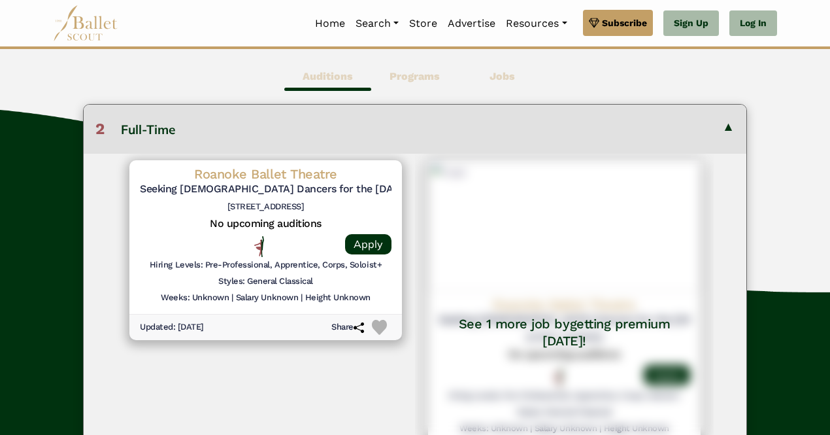
click at [200, 241] on div at bounding box center [171, 246] width 63 height 21
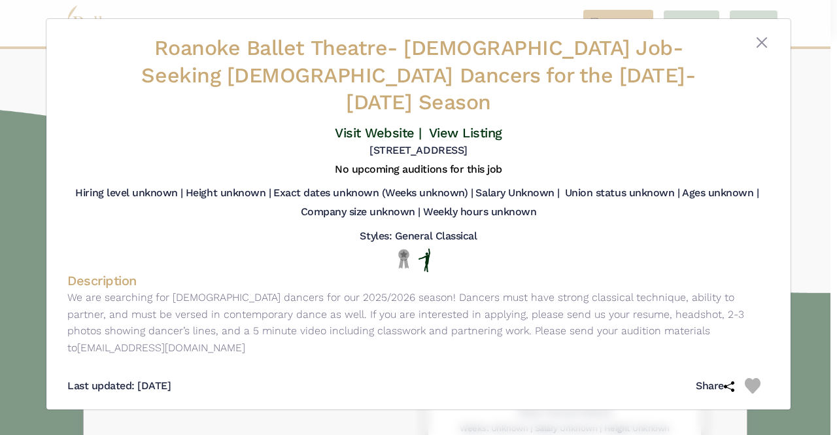
click at [752, 47] on div at bounding box center [740, 78] width 58 height 87
click at [769, 44] on button "Close" at bounding box center [762, 43] width 16 height 16
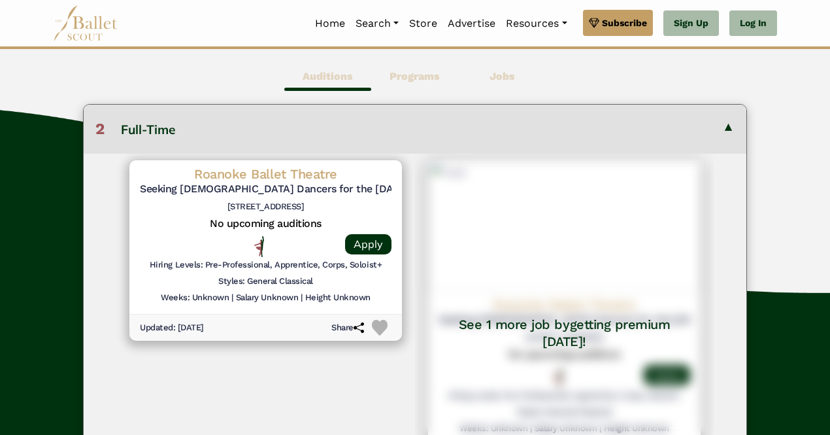
click at [558, 302] on div "See 1 more job by getting premium today!" at bounding box center [564, 316] width 299 height 324
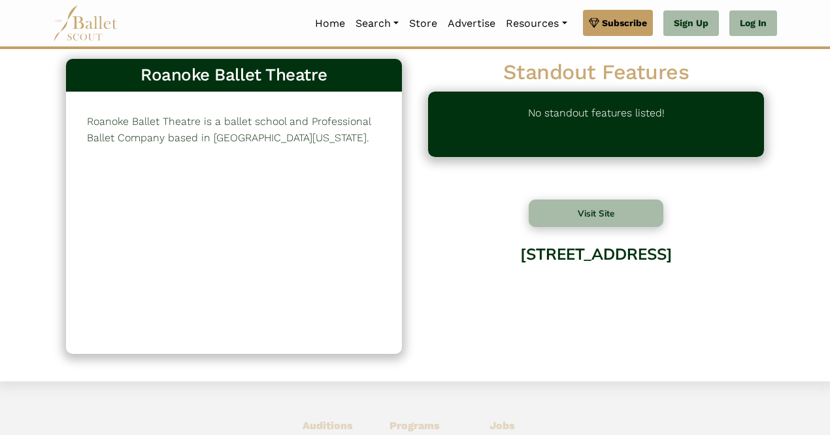
scroll to position [0, 0]
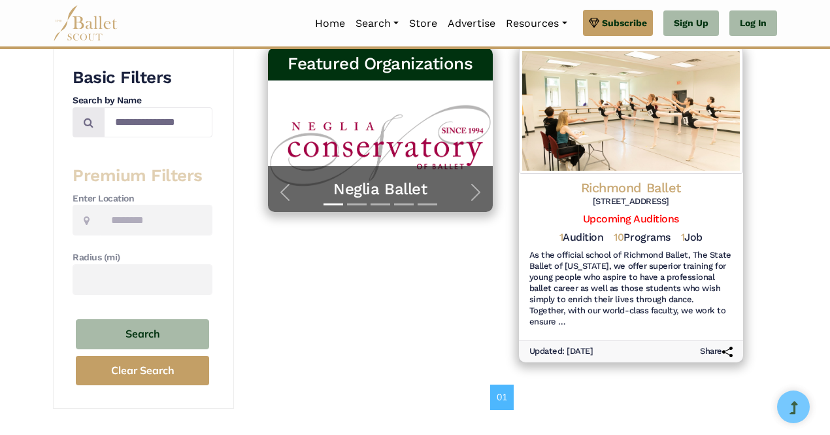
scroll to position [241, 0]
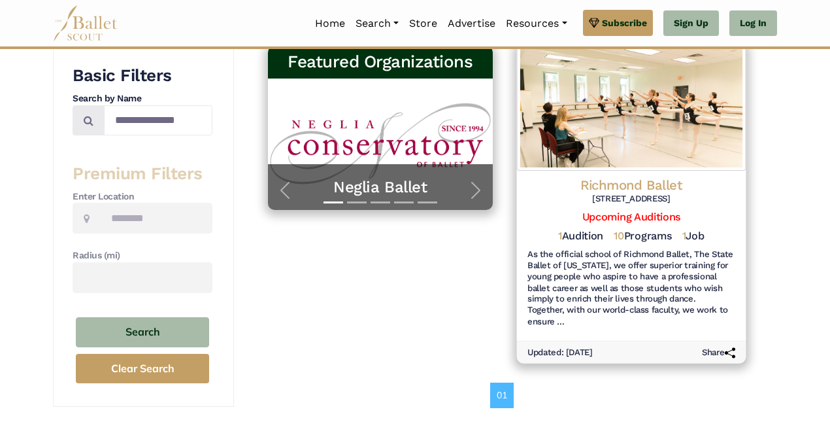
click at [624, 288] on h6 "As the official school of Richmond Ballet, The State Ballet of Virginia, we off…" at bounding box center [631, 288] width 208 height 79
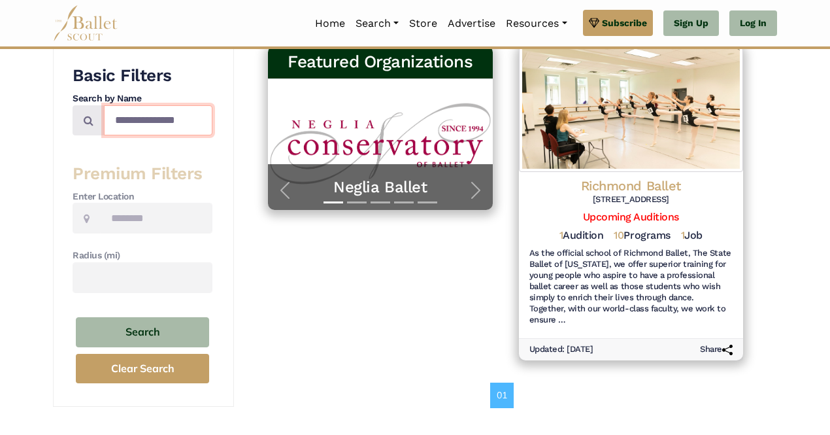
click at [154, 124] on input "**********" at bounding box center [158, 120] width 109 height 31
type input "**********"
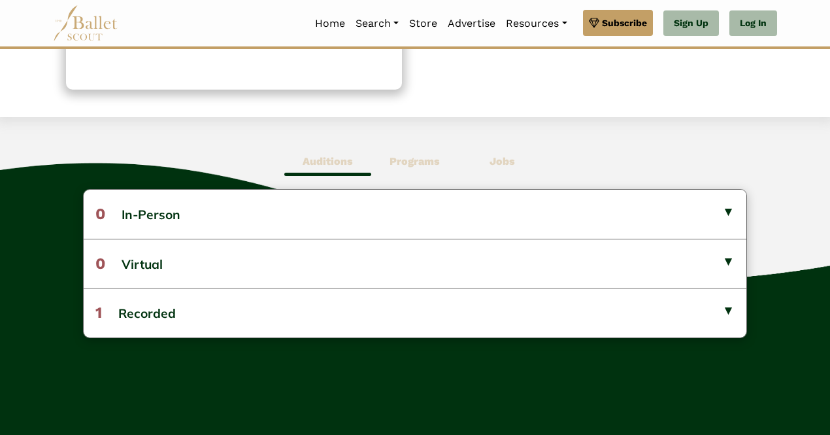
scroll to position [277, 0]
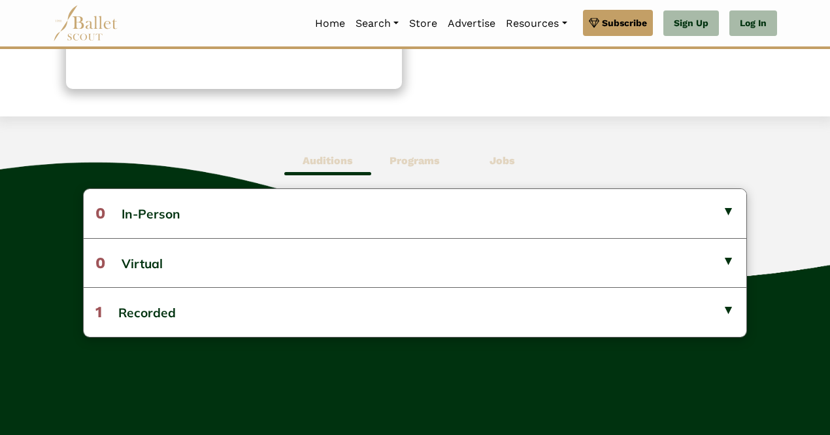
click at [416, 161] on b "Programs" at bounding box center [415, 160] width 50 height 12
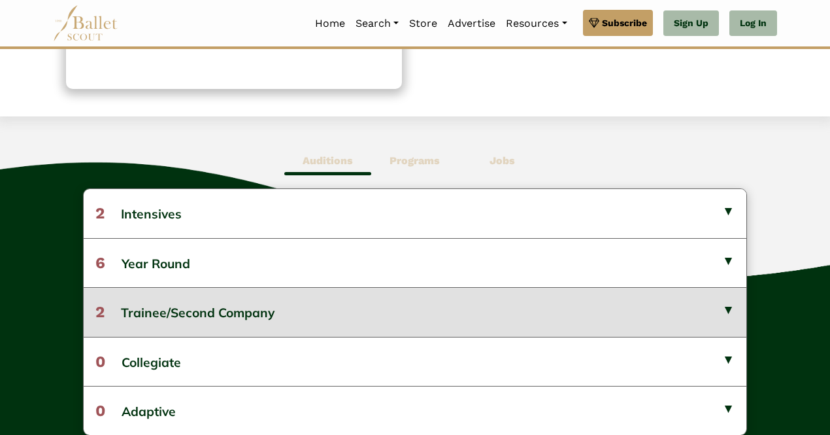
click at [268, 308] on button "2 Trainee/Second Company" at bounding box center [415, 311] width 663 height 49
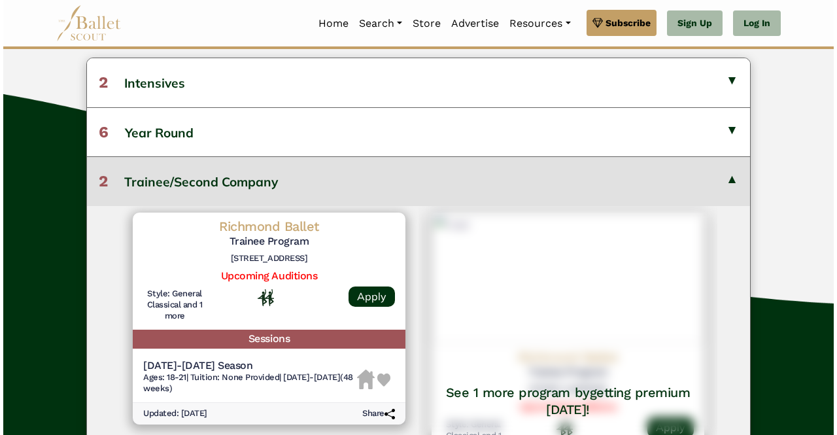
scroll to position [411, 0]
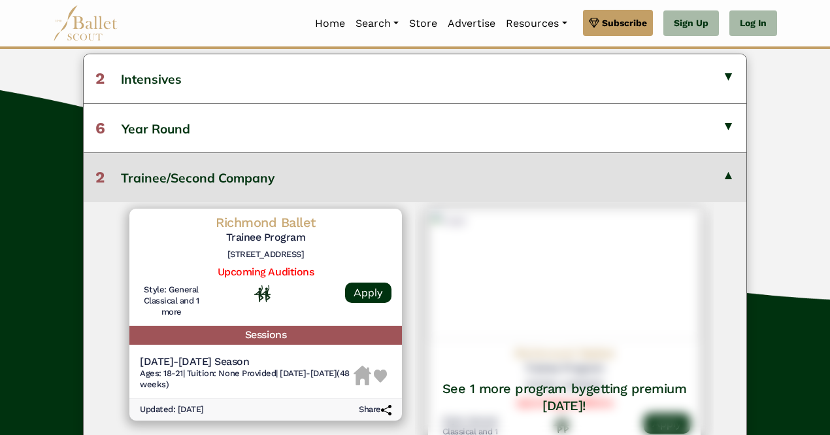
click at [305, 300] on div at bounding box center [265, 293] width 105 height 18
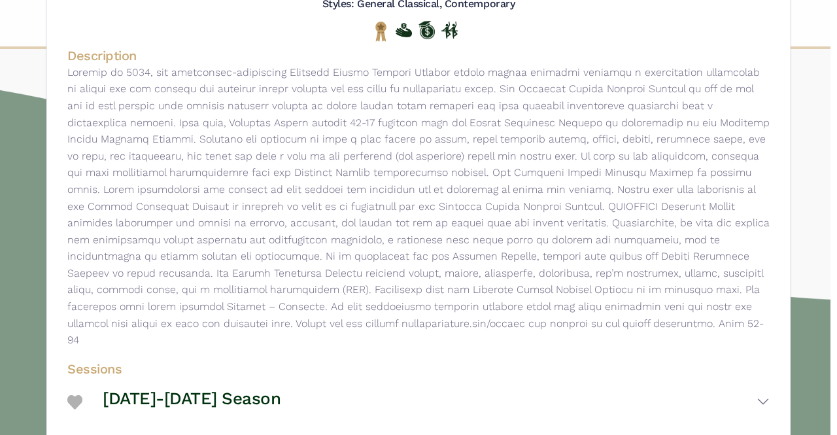
scroll to position [234, 0]
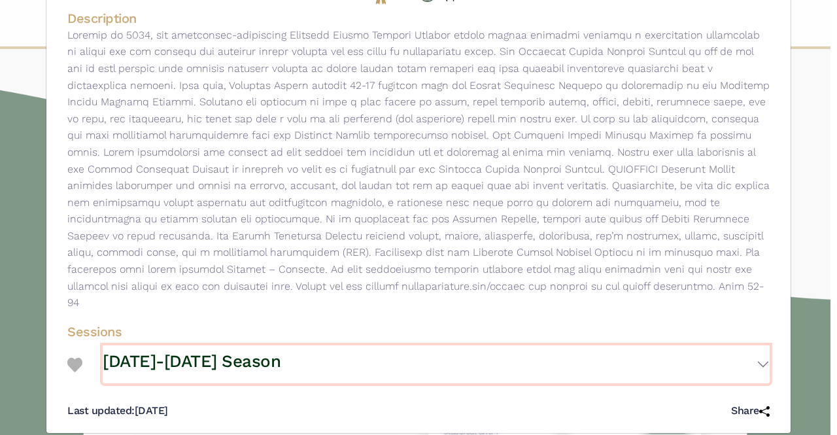
click at [209, 350] on h3 "2024-2025 Season" at bounding box center [192, 361] width 178 height 22
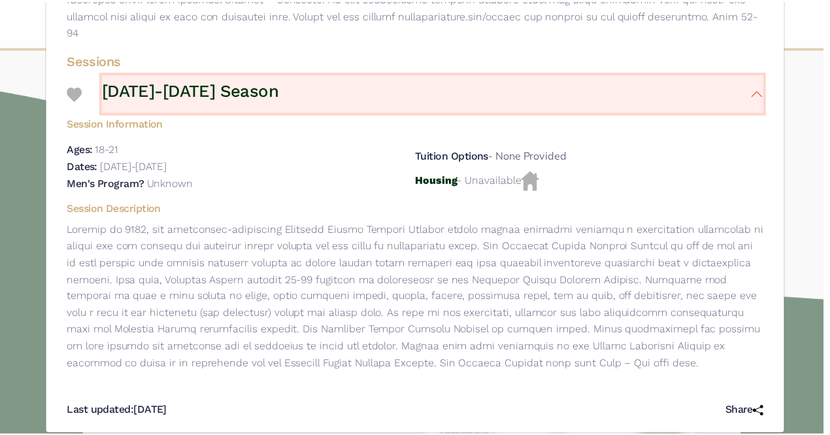
scroll to position [0, 0]
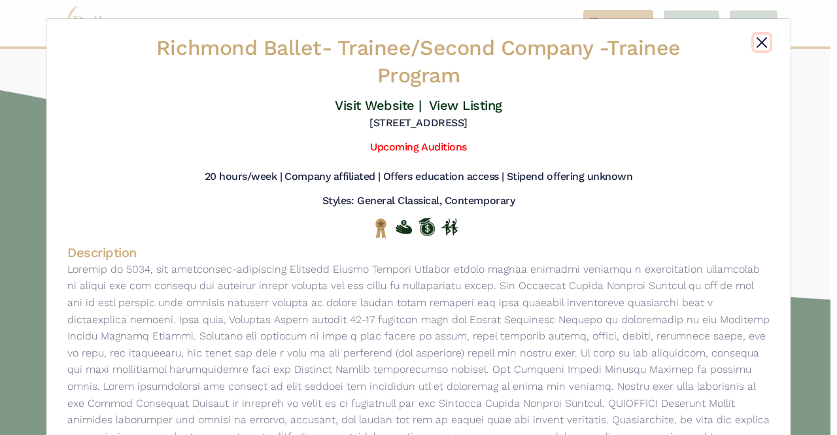
click at [758, 42] on button "Close" at bounding box center [762, 43] width 16 height 16
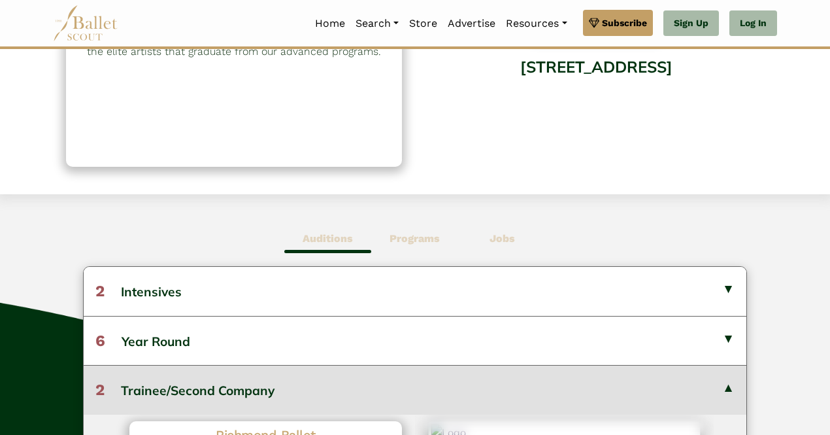
scroll to position [198, 0]
click at [501, 239] on b "Jobs" at bounding box center [502, 239] width 25 height 12
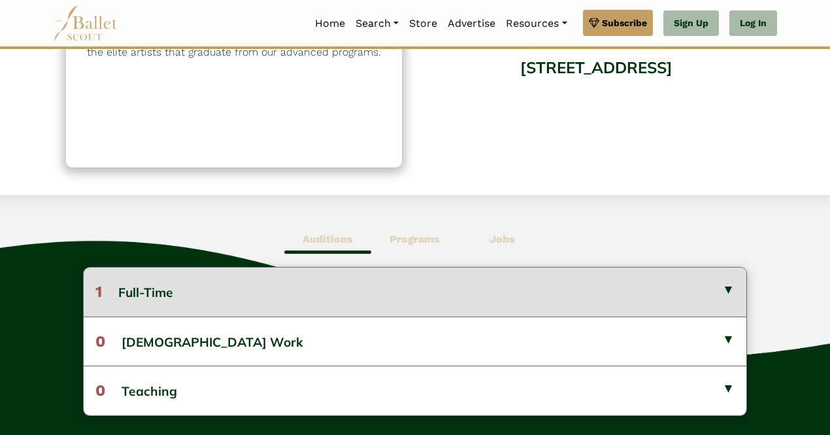
click at [237, 279] on button "1 Full-Time" at bounding box center [415, 291] width 663 height 48
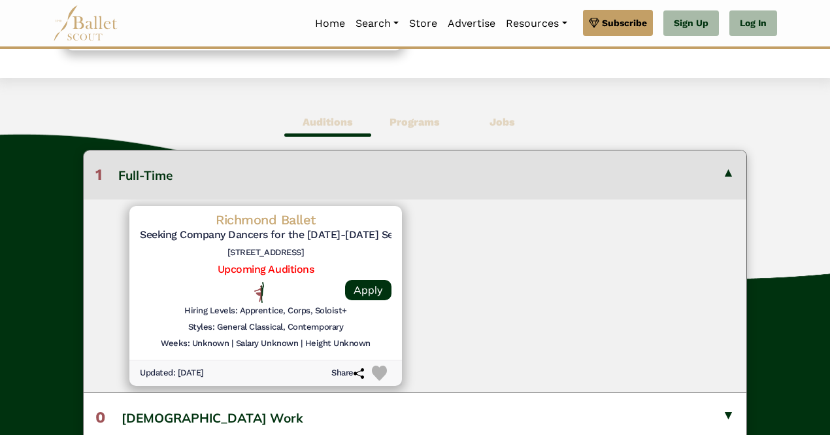
scroll to position [325, 0]
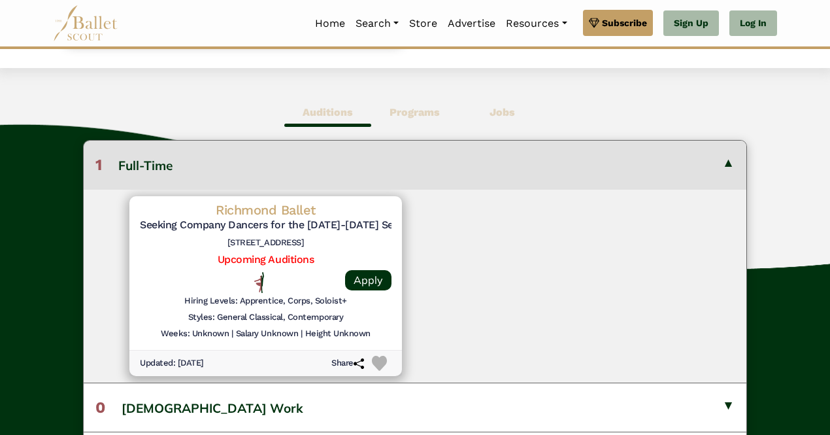
click at [243, 324] on div "Styles: General Classical, Contemporary" at bounding box center [266, 320] width 252 height 16
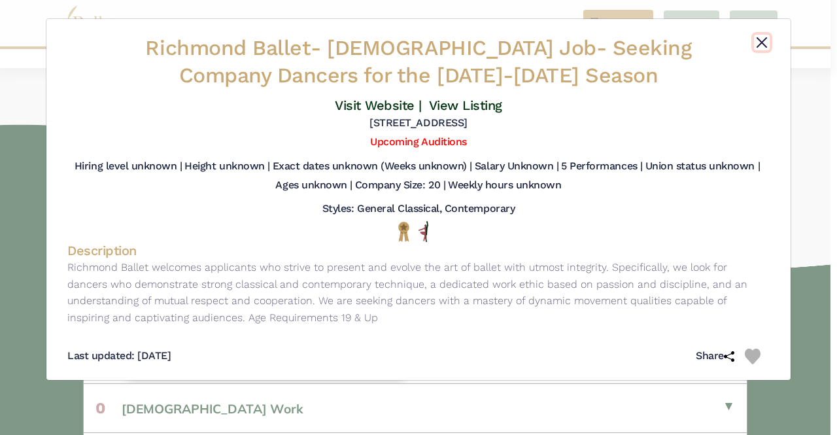
click at [763, 41] on button "Close" at bounding box center [762, 43] width 16 height 16
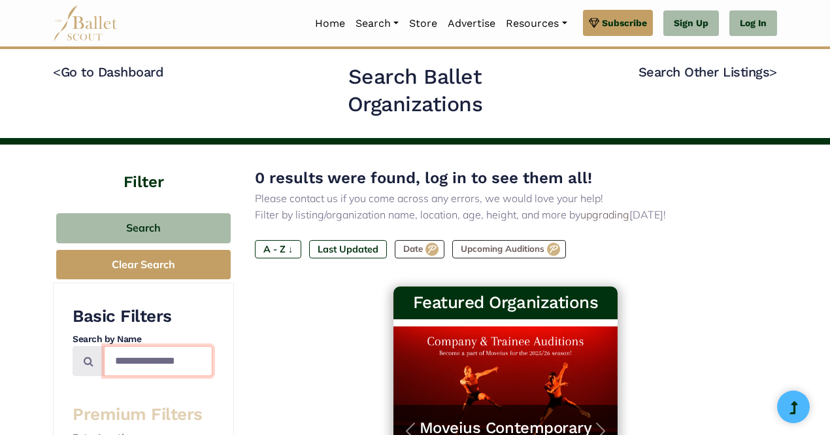
click at [149, 361] on input "**********" at bounding box center [158, 361] width 109 height 31
click at [119, 365] on input "**********" at bounding box center [158, 361] width 109 height 31
type input "**********"
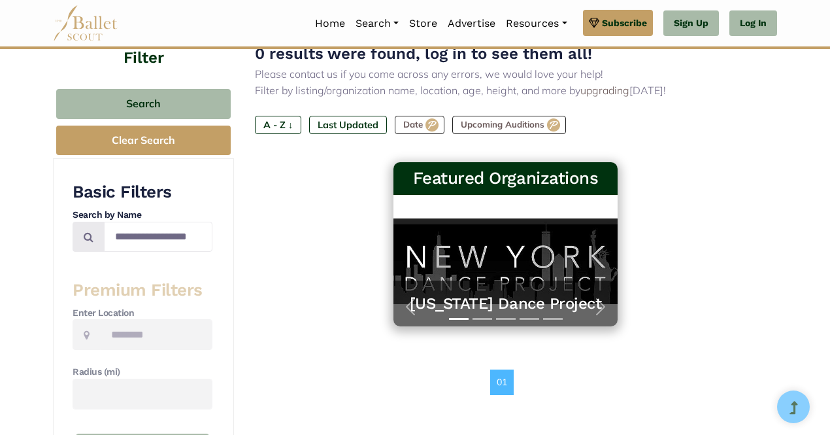
scroll to position [125, 0]
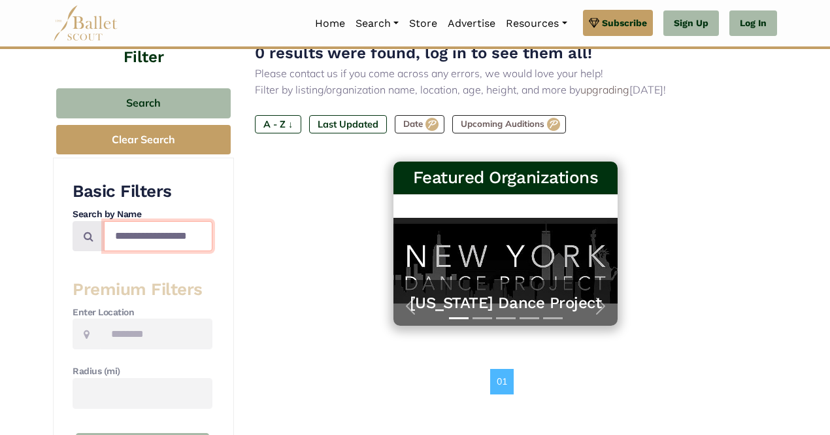
click at [193, 232] on input "**********" at bounding box center [158, 236] width 109 height 31
type input "*"
type input "**********"
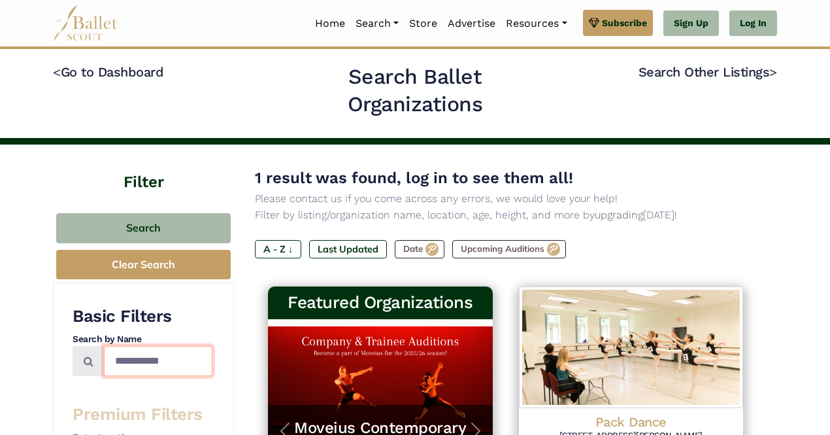
click at [165, 364] on input "**********" at bounding box center [158, 361] width 109 height 31
paste input "******"
type input "**********"
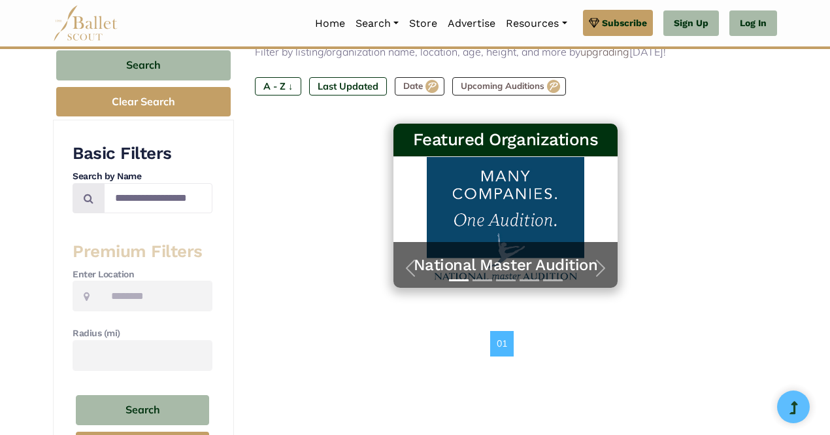
scroll to position [165, 0]
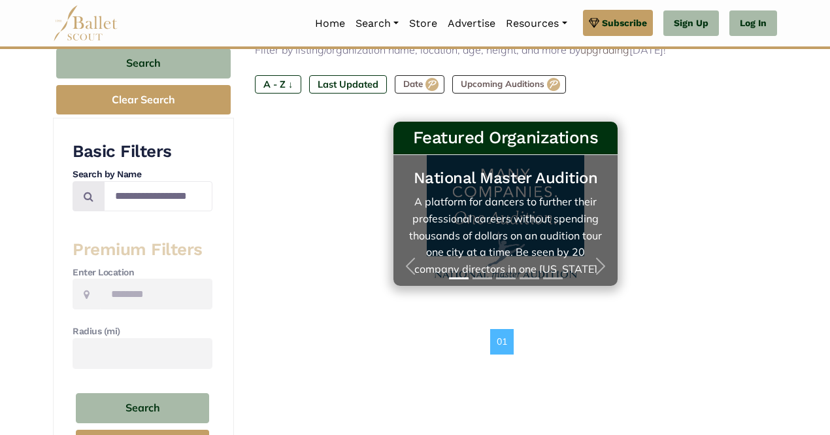
click at [496, 192] on link "National Master Audition A platform for dancers to further their professional c…" at bounding box center [506, 220] width 199 height 105
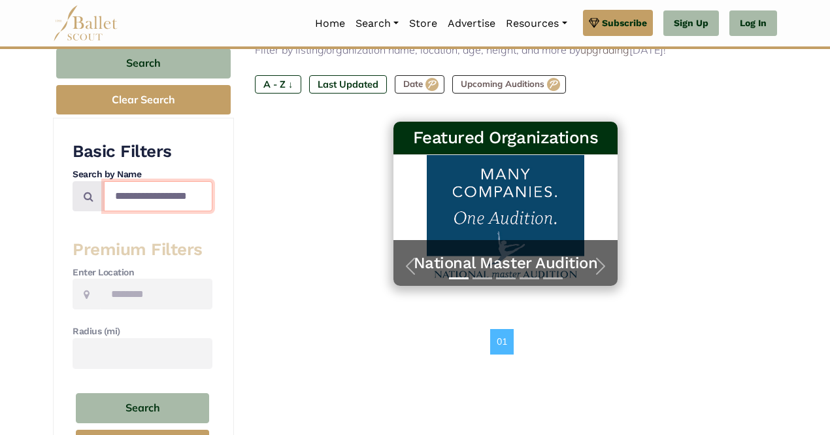
click at [149, 199] on input "**********" at bounding box center [158, 196] width 109 height 31
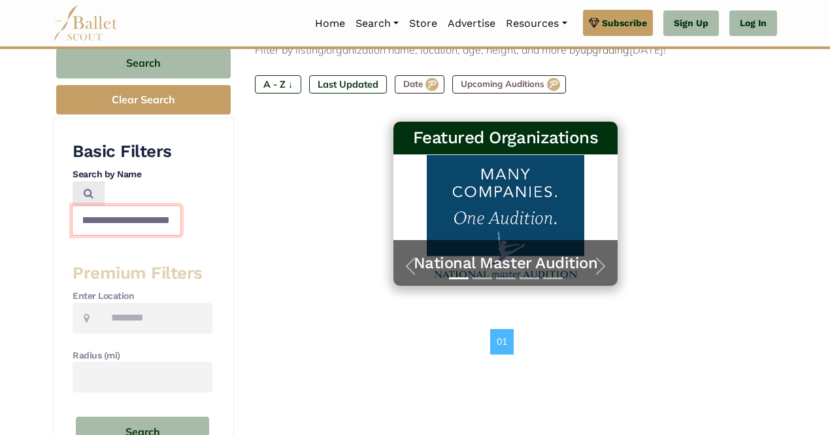
scroll to position [0, 29]
type input "**********"
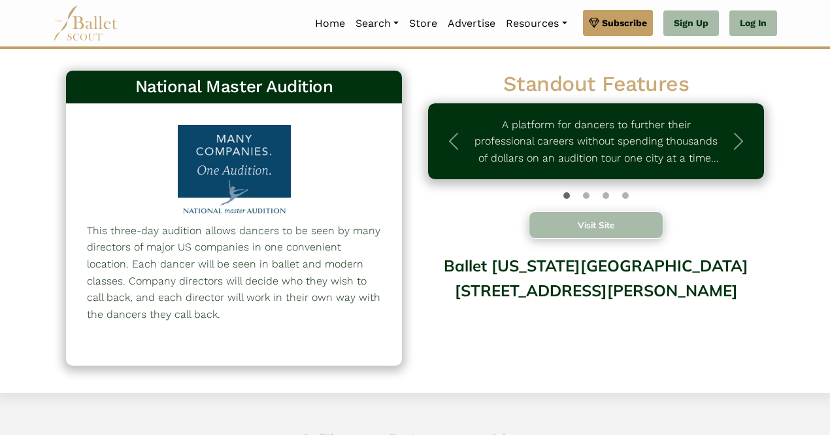
click at [571, 229] on button "Visit Site" at bounding box center [596, 224] width 135 height 27
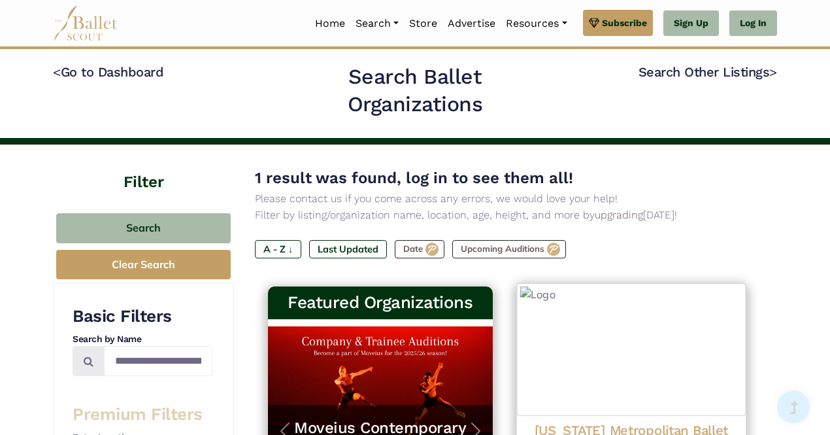
scroll to position [239, 0]
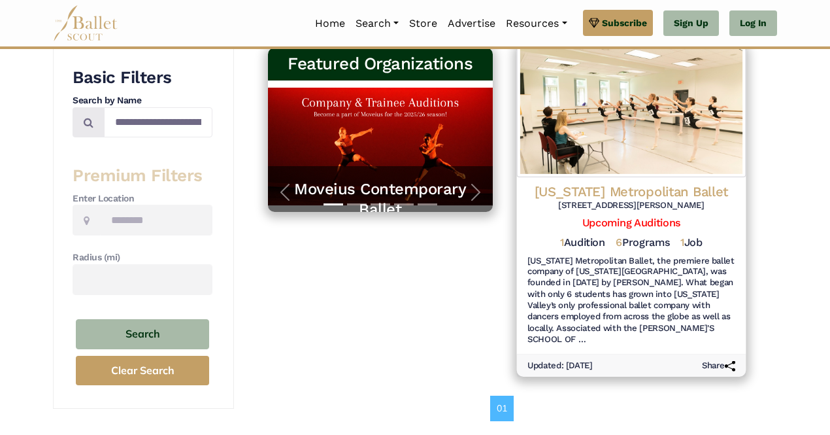
click at [622, 326] on h6 "[US_STATE] Metropolitan Ballet, the premiere ballet company of [US_STATE][GEOGR…" at bounding box center [631, 300] width 208 height 90
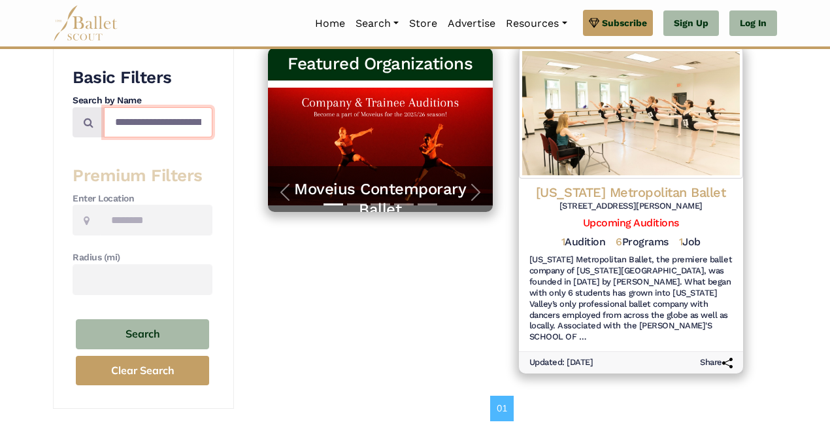
click at [190, 127] on input "**********" at bounding box center [158, 122] width 109 height 31
type input "**********"
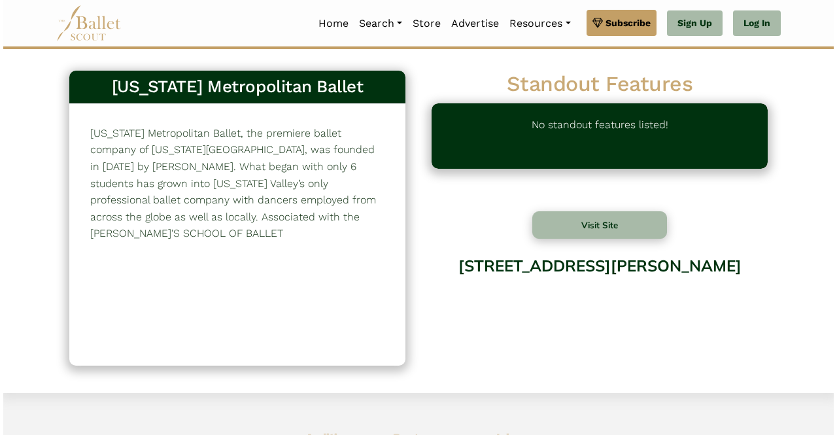
scroll to position [297, 0]
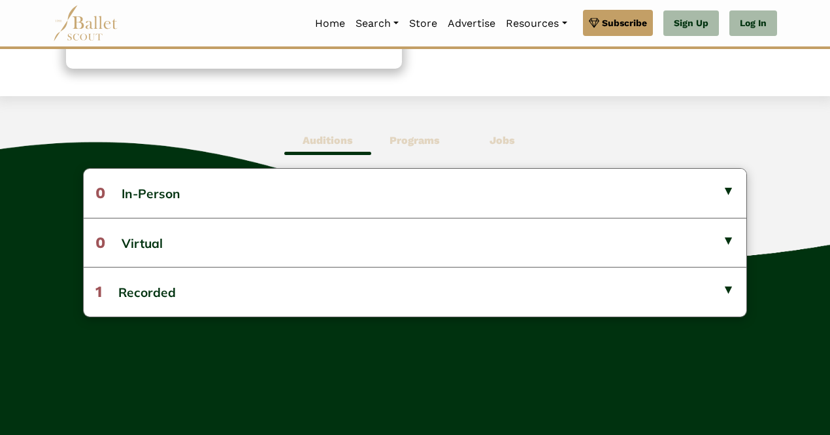
click at [400, 143] on b "Programs" at bounding box center [415, 140] width 50 height 12
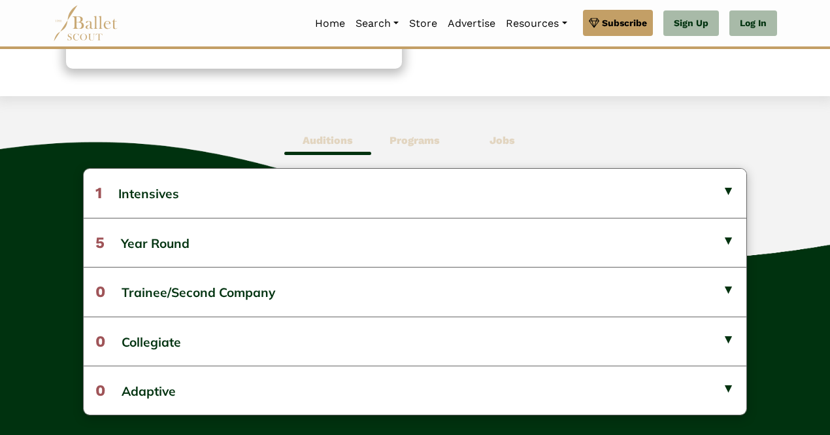
click at [500, 141] on b "Jobs" at bounding box center [502, 140] width 25 height 12
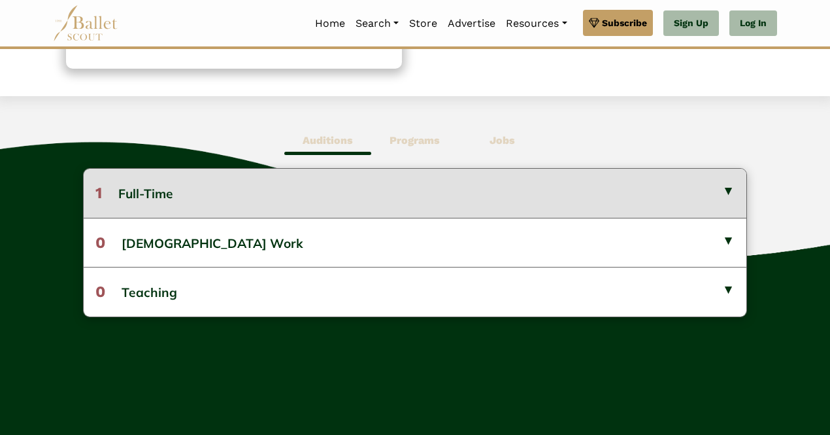
click at [282, 182] on button "1 Full-Time" at bounding box center [415, 193] width 663 height 48
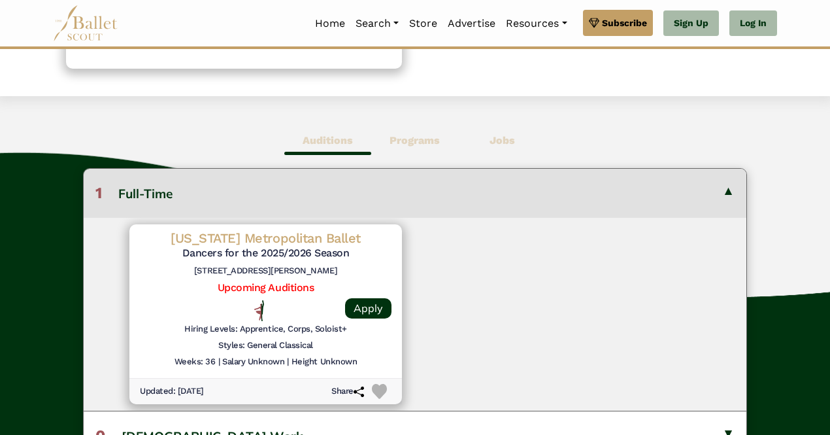
click at [271, 333] on h6 "Hiring Levels: Apprentice, Corps, Soloist+" at bounding box center [265, 329] width 163 height 11
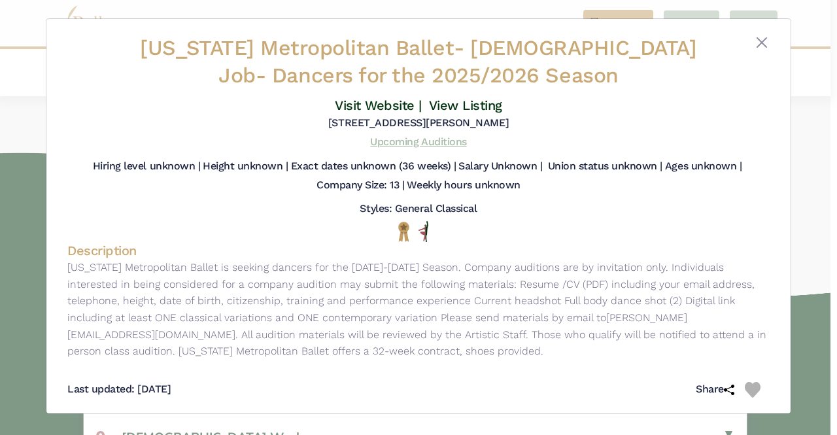
click at [428, 138] on link "Upcoming Auditions" at bounding box center [418, 141] width 96 height 12
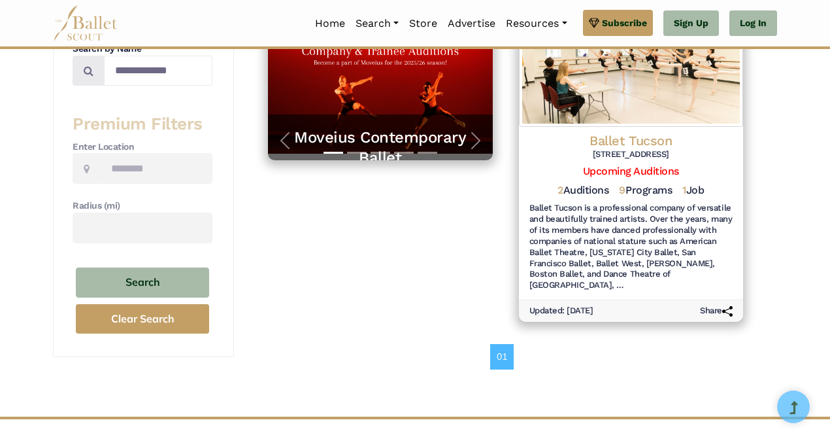
scroll to position [292, 0]
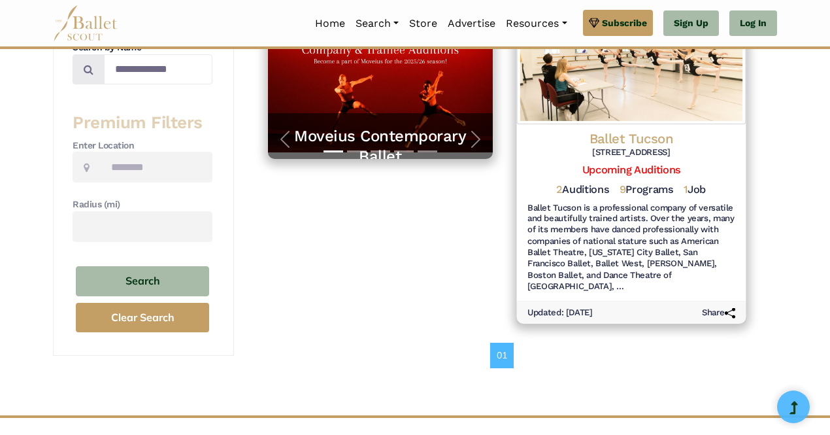
click at [647, 236] on h6 "Ballet Tucson is a professional company of versatile and beautifully trained ar…" at bounding box center [631, 247] width 208 height 90
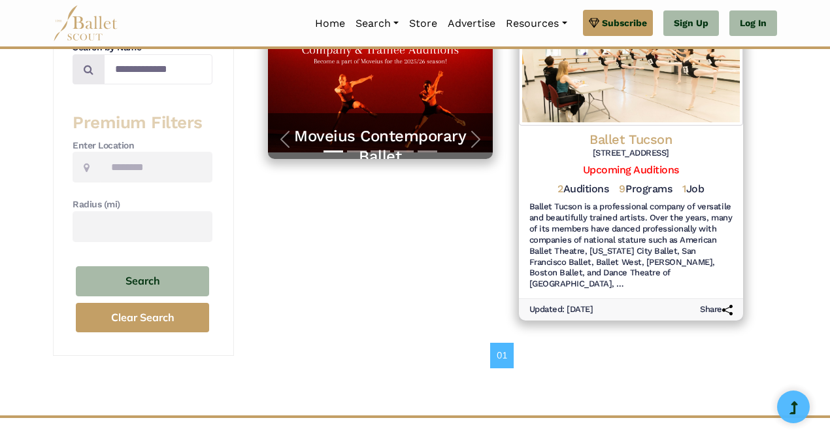
scroll to position [181, 0]
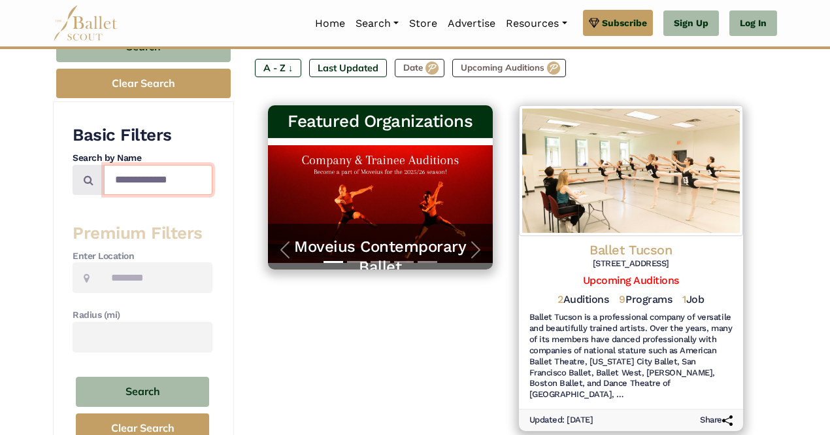
click at [185, 175] on input "**********" at bounding box center [158, 180] width 109 height 31
type input "**********"
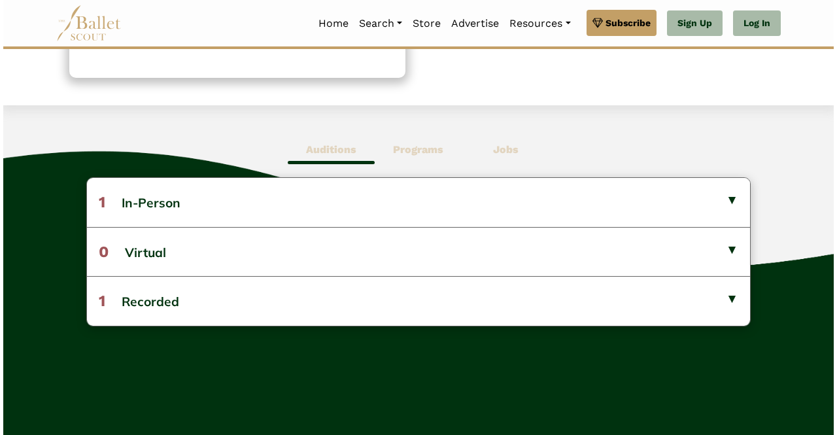
scroll to position [304, 0]
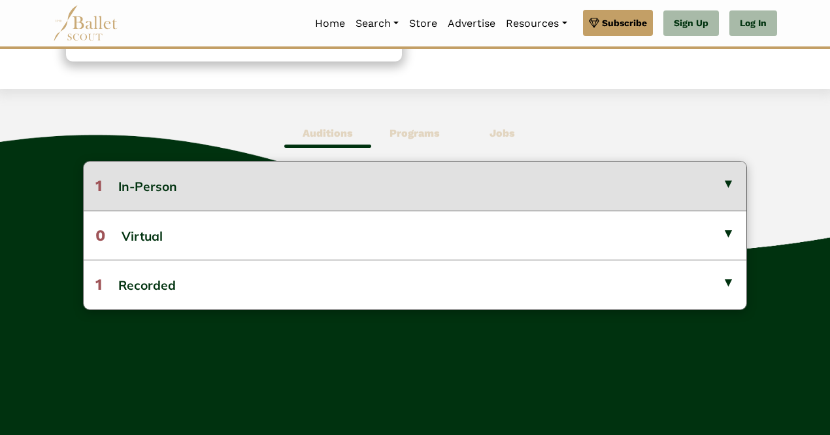
click at [253, 188] on button "1 In-Person" at bounding box center [415, 185] width 663 height 48
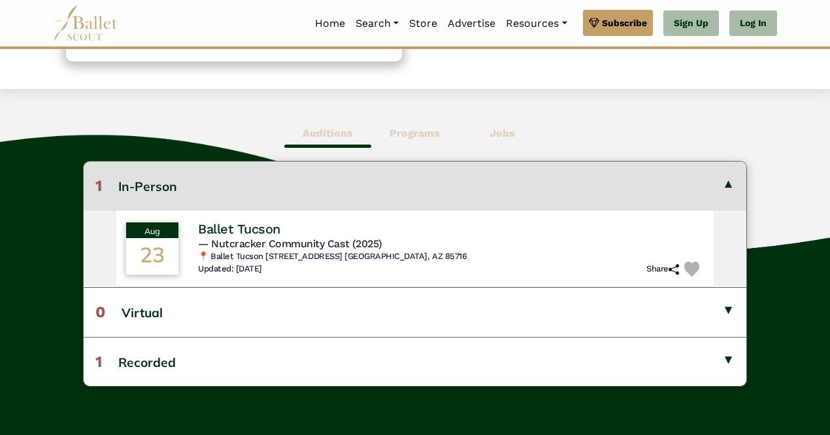
click at [407, 139] on span "Programs" at bounding box center [414, 133] width 87 height 30
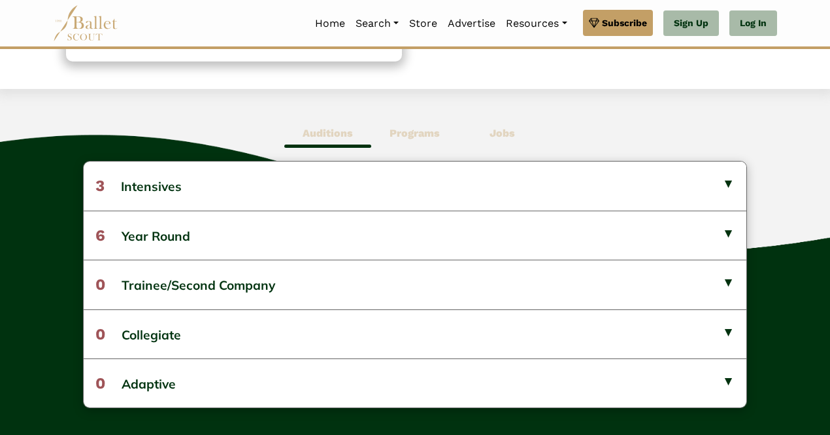
click at [520, 125] on span "Jobs" at bounding box center [502, 133] width 87 height 30
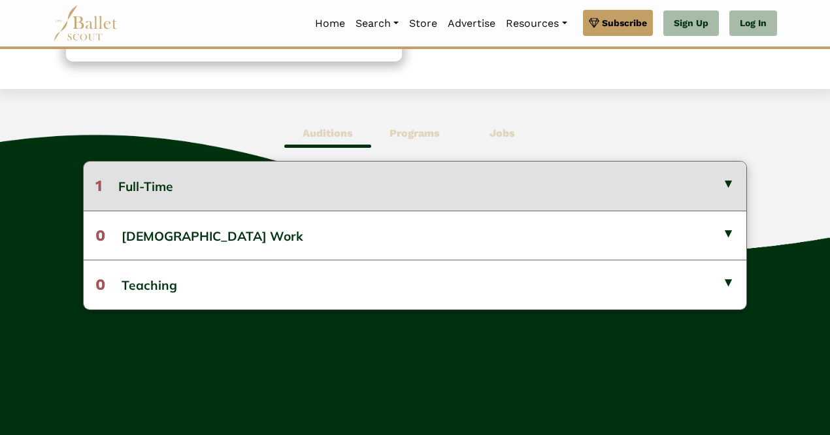
click at [280, 194] on button "1 Full-Time" at bounding box center [415, 185] width 663 height 48
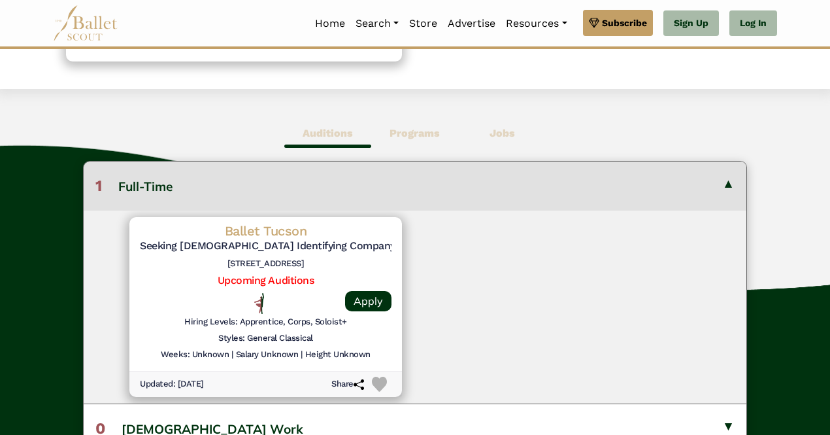
click at [284, 329] on div "Hiring Levels: Apprentice, Corps, Soloist+" at bounding box center [266, 324] width 252 height 16
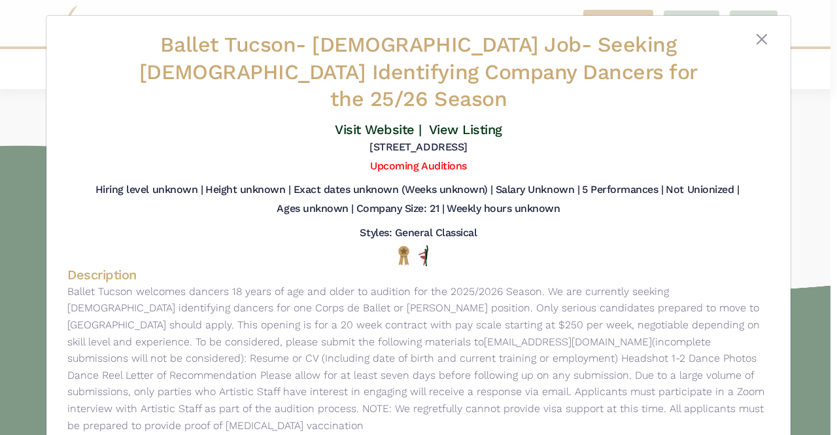
scroll to position [0, 0]
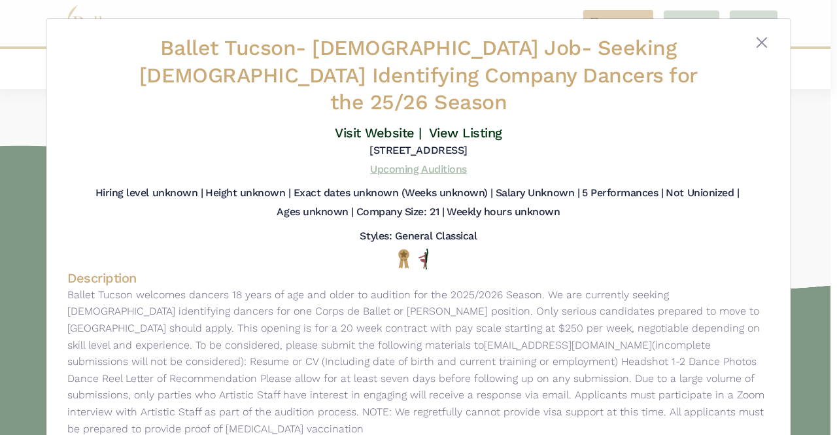
click at [404, 163] on link "Upcoming Auditions" at bounding box center [418, 169] width 96 height 12
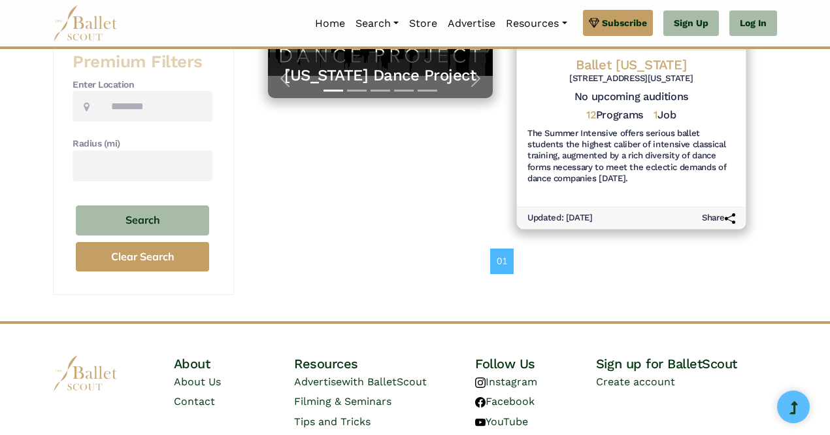
scroll to position [354, 0]
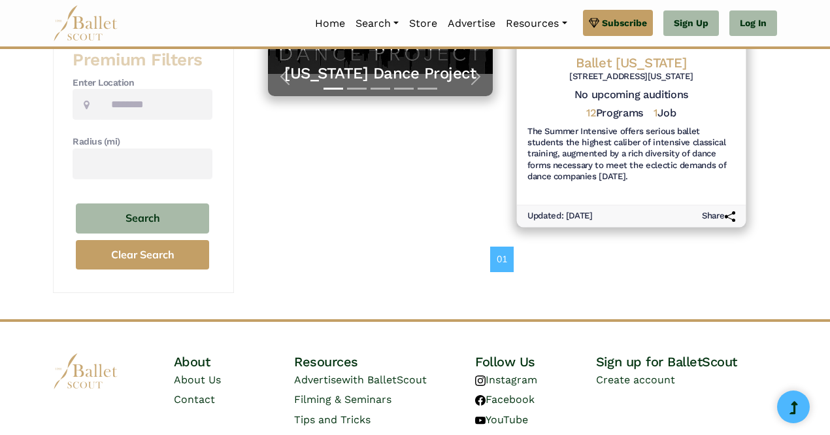
click at [628, 155] on h6 "The Summer Intensive offers serious ballet students the highest caliber of inte…" at bounding box center [631, 154] width 208 height 56
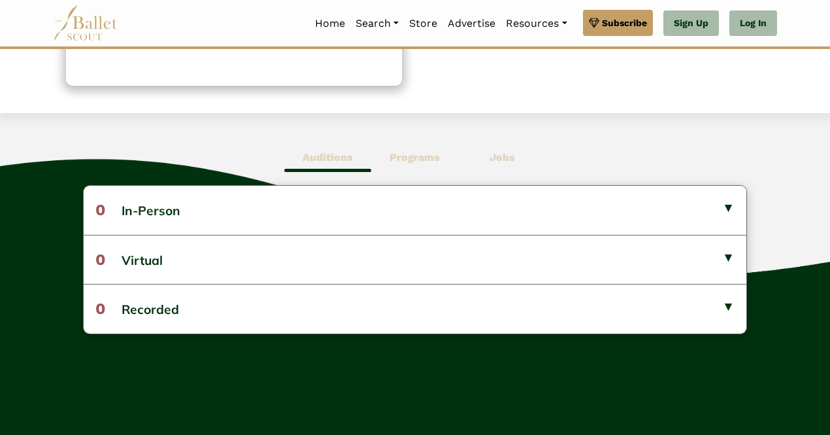
scroll to position [360, 0]
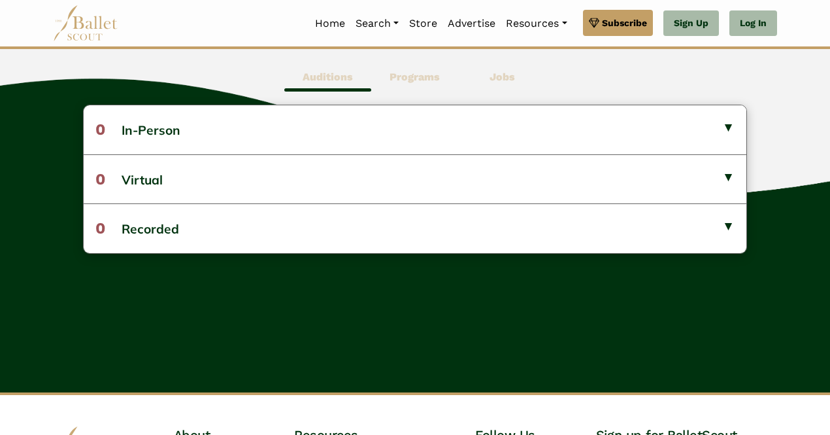
click at [406, 74] on b "Programs" at bounding box center [415, 77] width 50 height 12
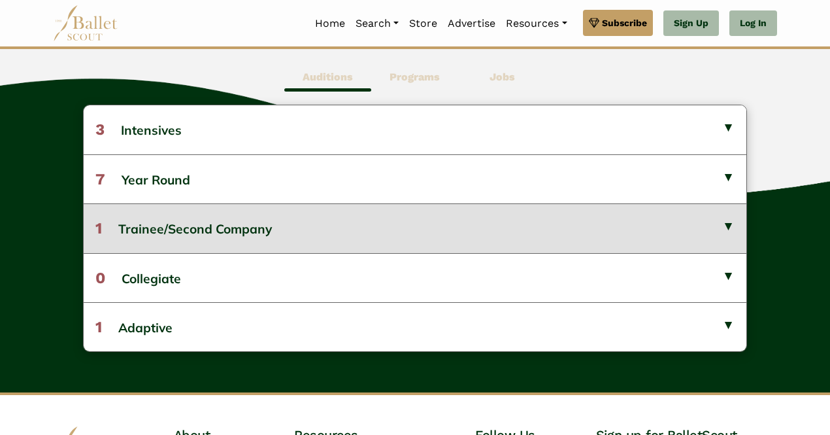
click at [205, 216] on button "1 Trainee/Second Company" at bounding box center [415, 227] width 663 height 49
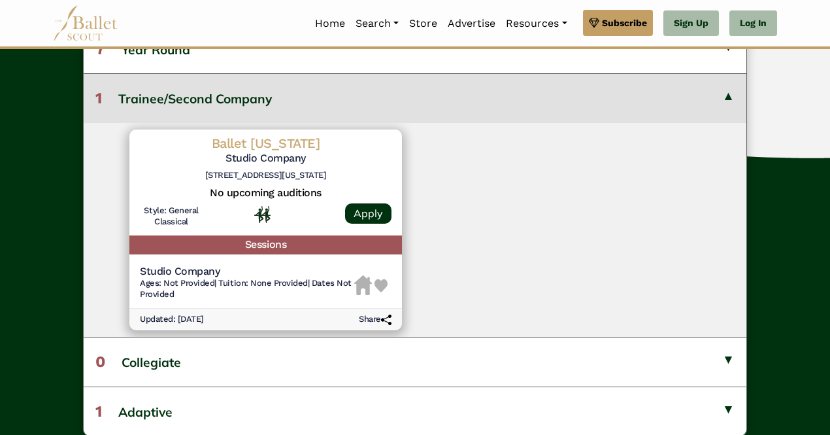
scroll to position [498, 0]
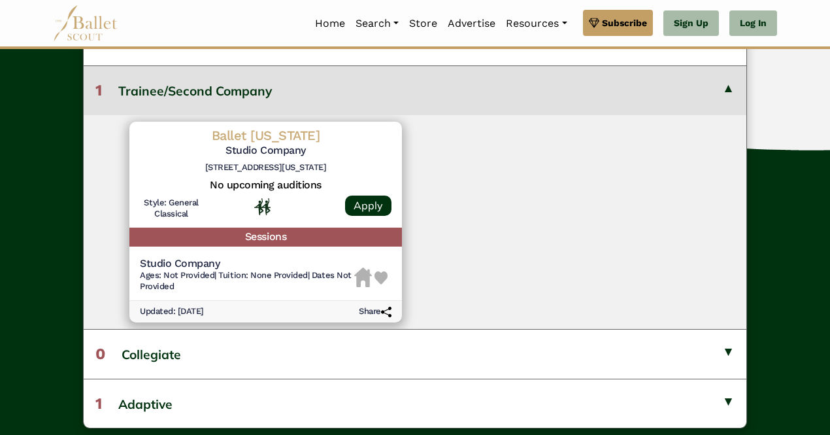
click at [252, 183] on h5 "Studio Company" at bounding box center [247, 176] width 214 height 14
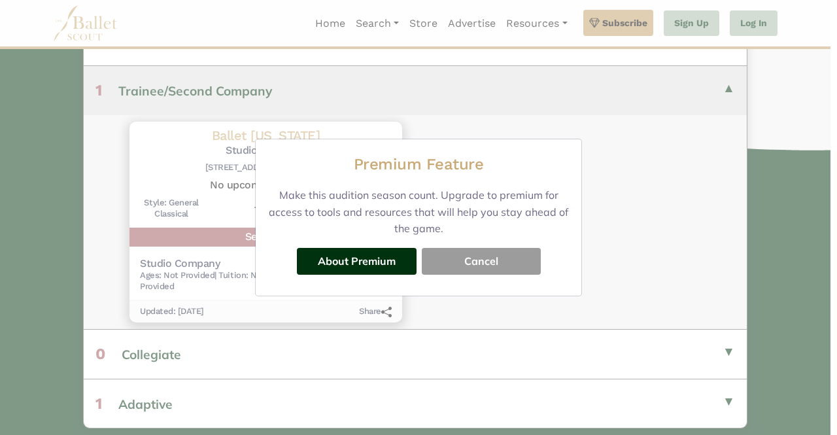
click at [454, 266] on button "Cancel" at bounding box center [481, 261] width 119 height 26
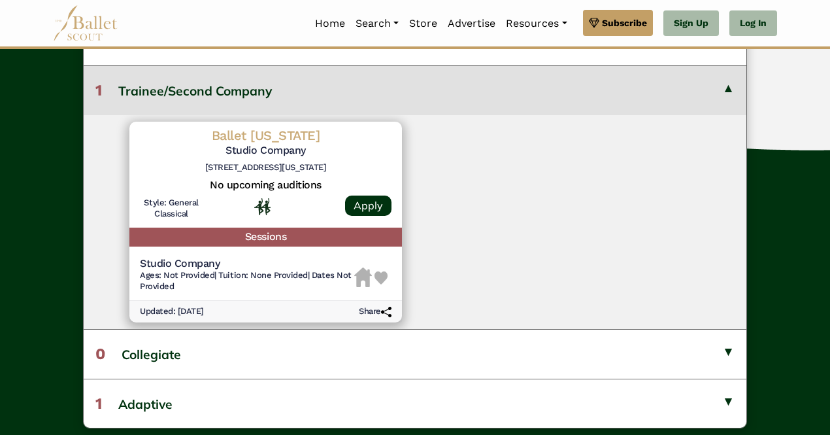
click at [224, 183] on h5 "Studio Company" at bounding box center [247, 176] width 214 height 14
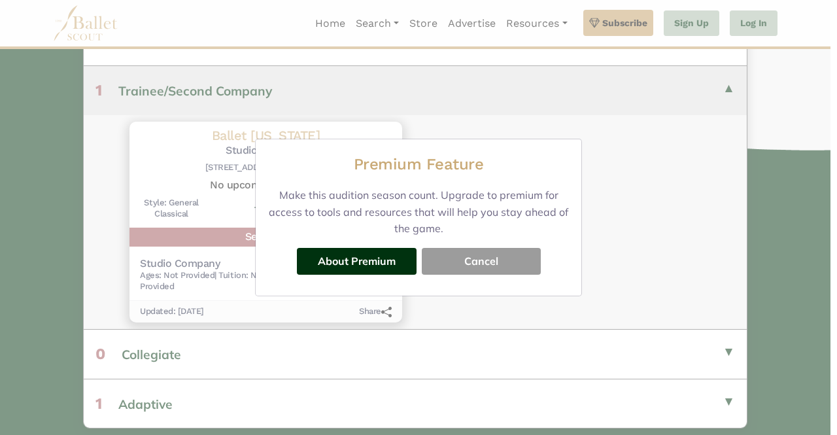
click at [467, 258] on button "Cancel" at bounding box center [481, 261] width 119 height 26
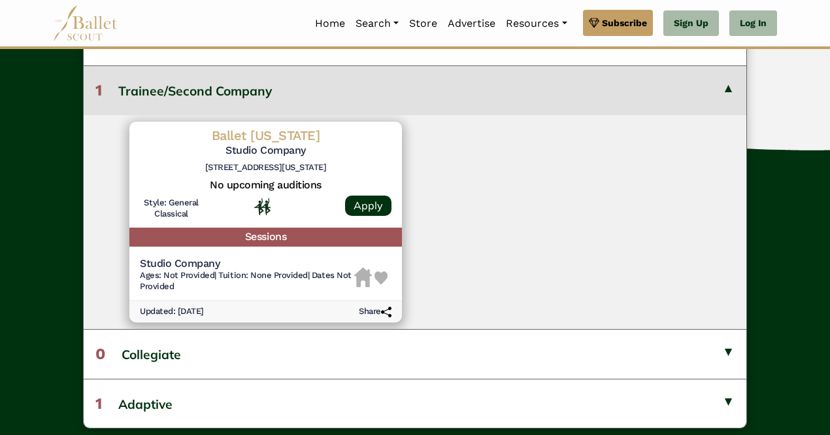
scroll to position [365, 0]
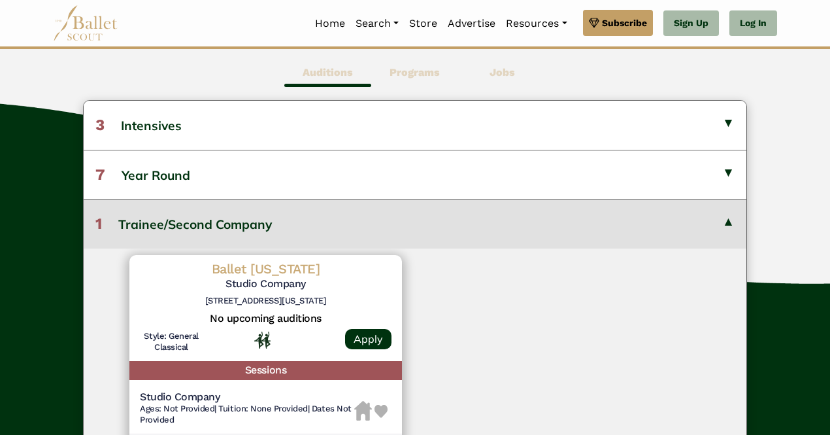
click at [480, 78] on span "Jobs" at bounding box center [502, 73] width 87 height 30
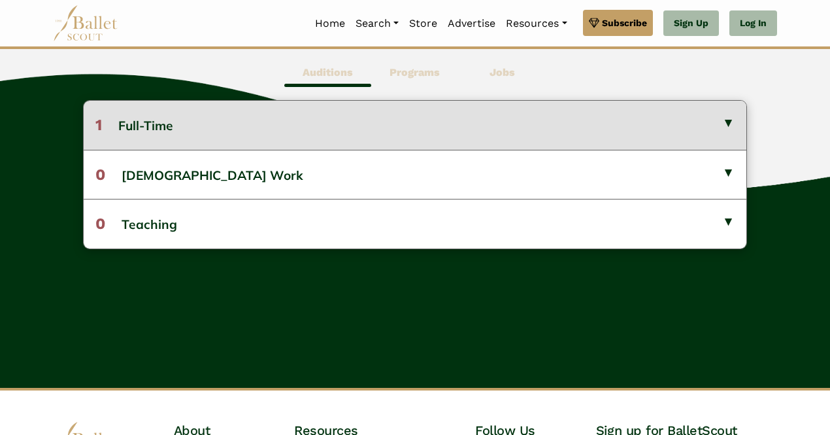
click at [270, 132] on button "1 Full-Time" at bounding box center [415, 125] width 663 height 48
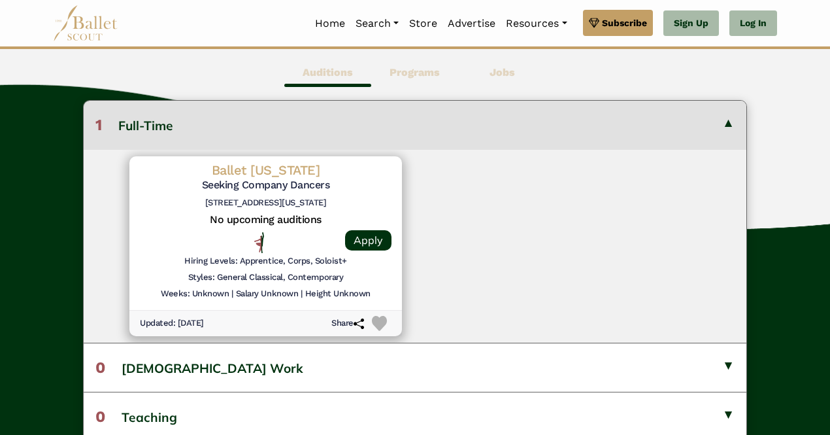
click at [267, 245] on div at bounding box center [262, 242] width 16 height 21
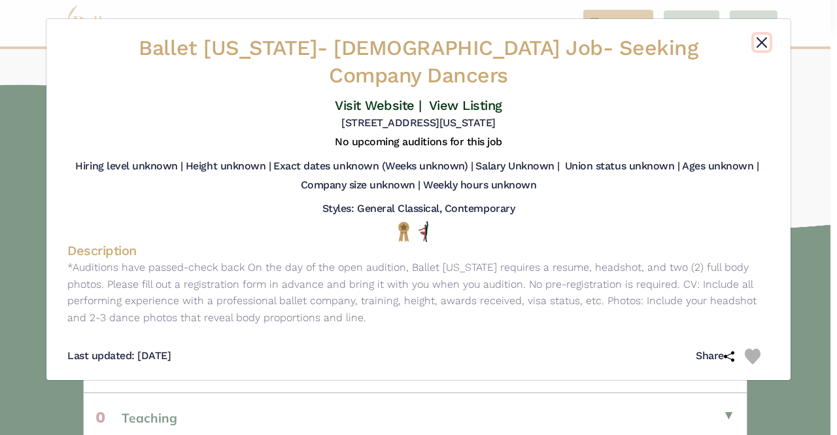
click at [757, 37] on button "Close" at bounding box center [762, 43] width 16 height 16
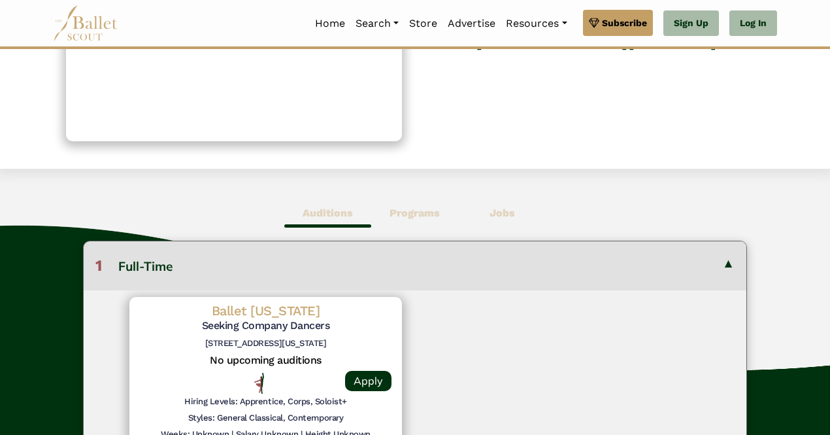
scroll to position [194, 0]
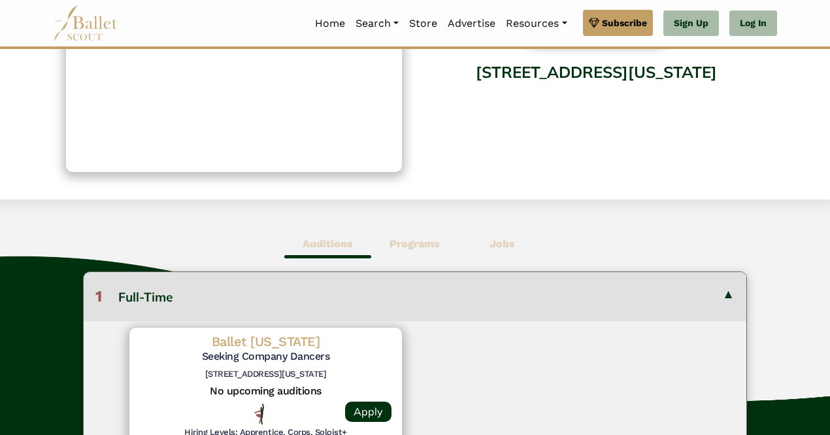
click at [418, 241] on b "Programs" at bounding box center [415, 243] width 50 height 12
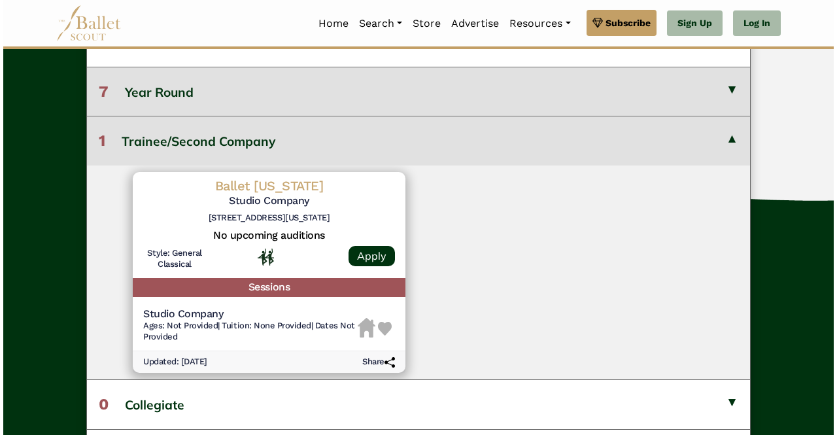
scroll to position [454, 0]
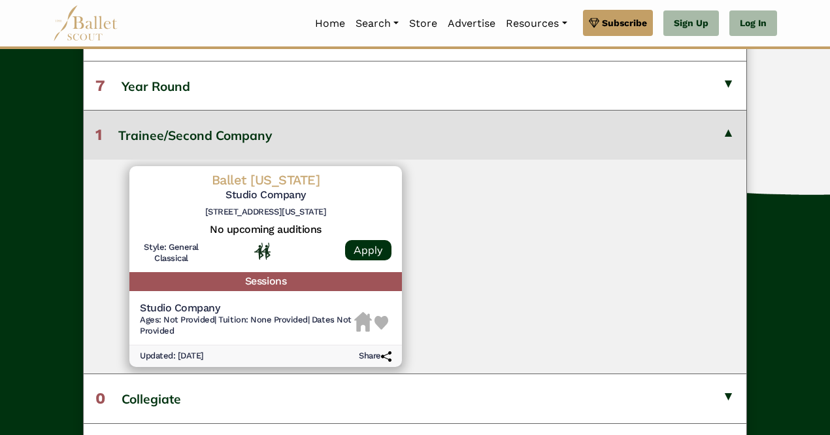
click at [260, 226] on h5 "No upcoming auditions" at bounding box center [266, 230] width 252 height 14
click at [284, 103] on h5 "Studio Company" at bounding box center [266, 97] width 252 height 14
click at [273, 316] on span "Tuition: None Provided" at bounding box center [262, 319] width 89 height 10
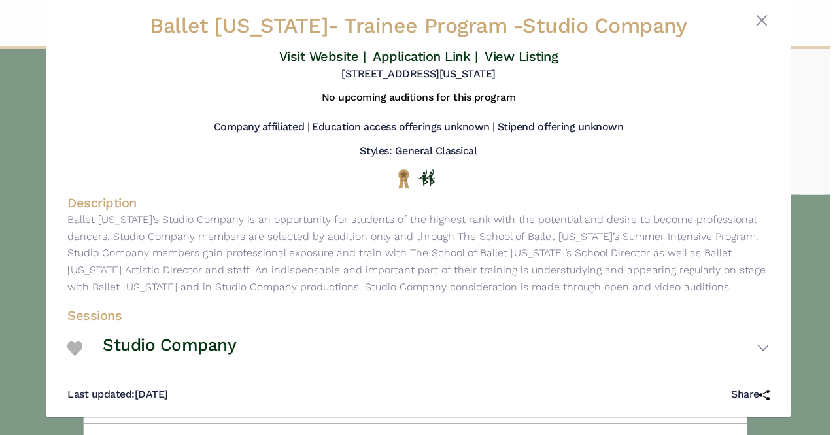
scroll to position [0, 0]
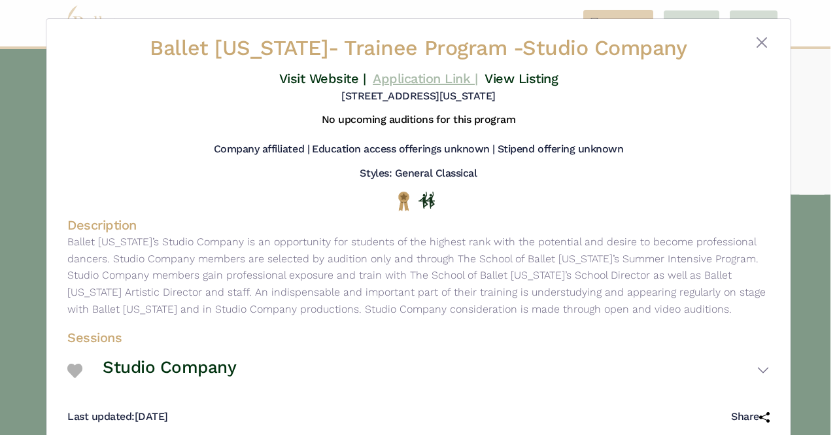
click at [418, 76] on link "Application Link |" at bounding box center [425, 79] width 105 height 16
